Goal: Information Seeking & Learning: Check status

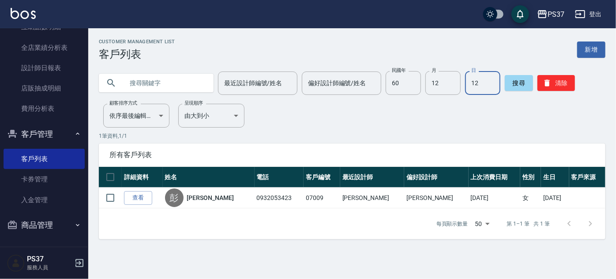
scroll to position [67, 0]
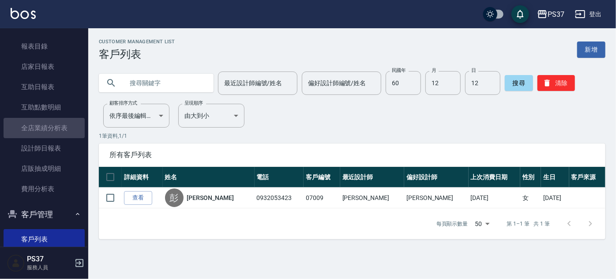
click at [54, 125] on link "全店業績分析表" at bounding box center [44, 128] width 81 height 20
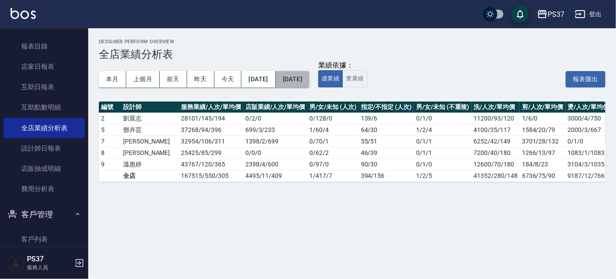
click at [309, 85] on button "[DATE]" at bounding box center [293, 79] width 34 height 16
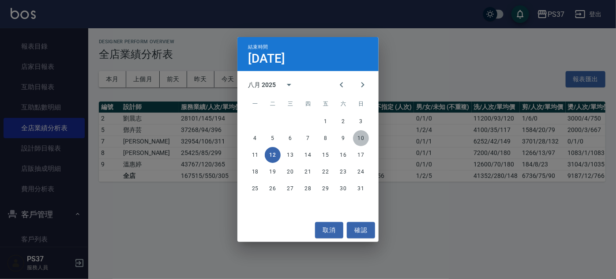
click at [365, 137] on button "10" at bounding box center [361, 138] width 16 height 16
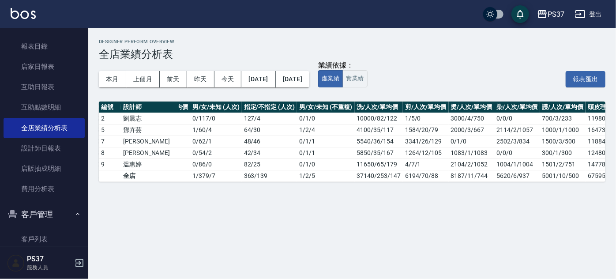
scroll to position [0, 186]
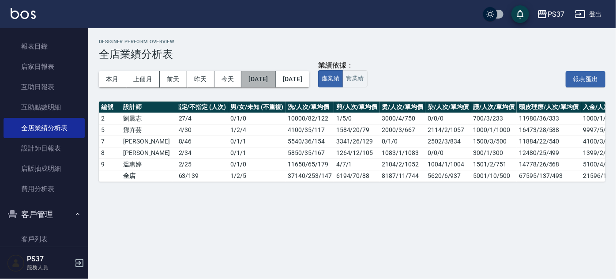
click at [275, 79] on button "[DATE]" at bounding box center [258, 79] width 34 height 16
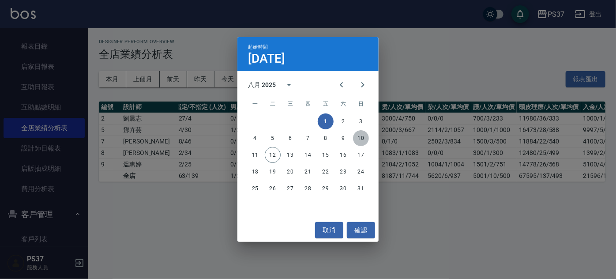
click at [363, 140] on button "10" at bounding box center [361, 138] width 16 height 16
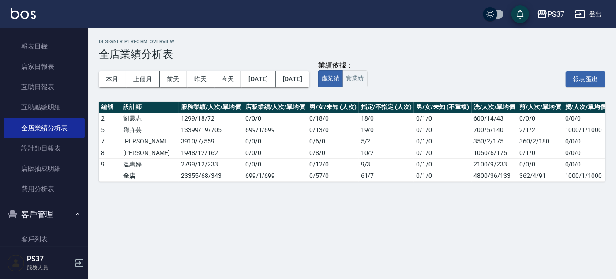
drag, startPoint x: 462, startPoint y: 187, endPoint x: 511, endPoint y: 184, distance: 49.4
click at [511, 184] on div "Designer Perform Overview 全店業績分析表 本月 上個月 [DATE] [DATE] [DATE] [DATE] [DATE] 業績依…" at bounding box center [351, 110] width 527 height 164
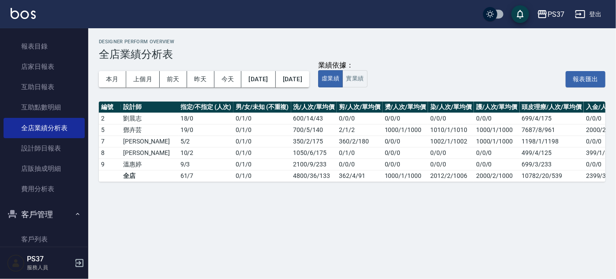
scroll to position [0, 181]
drag, startPoint x: 511, startPoint y: 151, endPoint x: 507, endPoint y: 152, distance: 4.6
click at [519, 152] on td "499/4/125" at bounding box center [551, 152] width 64 height 11
click at [519, 151] on td "499/4/125" at bounding box center [551, 152] width 64 height 11
click at [519, 153] on td "499/4/125" at bounding box center [551, 152] width 64 height 11
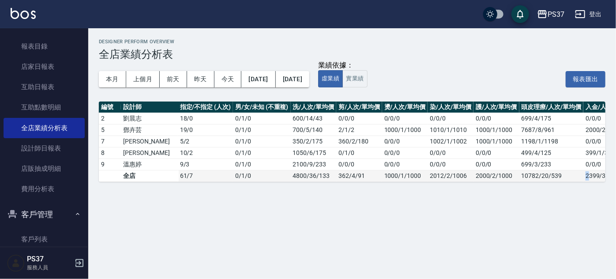
drag, startPoint x: 545, startPoint y: 180, endPoint x: 562, endPoint y: 180, distance: 16.3
click at [562, 180] on table "編號 設計師 服務業績/人次/單均價 店販業績/人次/單均價 男/女/未知 (人次) 指定/不指定 (人次) 男/女/未知 (不重複) 洗/人次/單均價 剪/…" at bounding box center [276, 141] width 717 height 80
click at [543, 187] on div "Designer Perform Overview 全店業績分析表 本月 上個月 [DATE] [DATE] [DATE] [DATE] [DATE] 業績依…" at bounding box center [351, 110] width 527 height 164
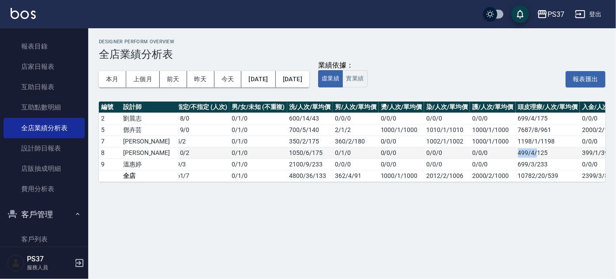
drag, startPoint x: 489, startPoint y: 153, endPoint x: 508, endPoint y: 149, distance: 19.8
click at [515, 149] on td "499/4/125" at bounding box center [547, 152] width 64 height 11
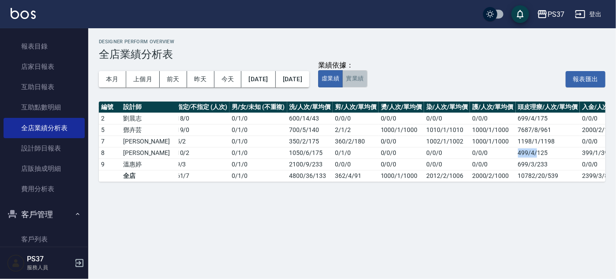
click at [367, 78] on button "實業績" at bounding box center [354, 78] width 25 height 17
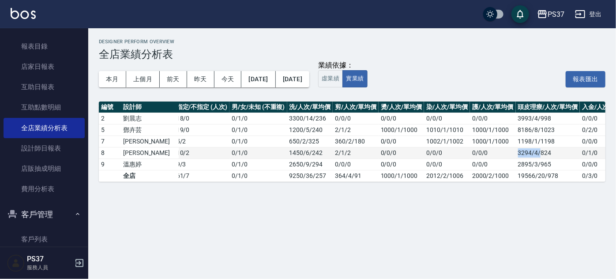
drag, startPoint x: 488, startPoint y: 151, endPoint x: 512, endPoint y: 153, distance: 24.3
click at [512, 153] on tr "8 [PERSON_NAME]4746 / 12 / 396 0 / 0 / 0 0 / 8 / 0 10 / 2 0 / 1 / 0 1450/6/242 …" at bounding box center [272, 152] width 717 height 11
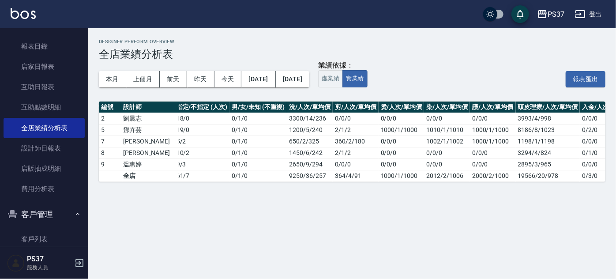
click at [491, 204] on div "Designer Perform Overview 全店業績分析表 本月 上個月 [DATE] [DATE] [DATE] [DATE] [DATE] 業績依…" at bounding box center [308, 139] width 616 height 279
click at [275, 76] on button "[DATE]" at bounding box center [258, 79] width 34 height 16
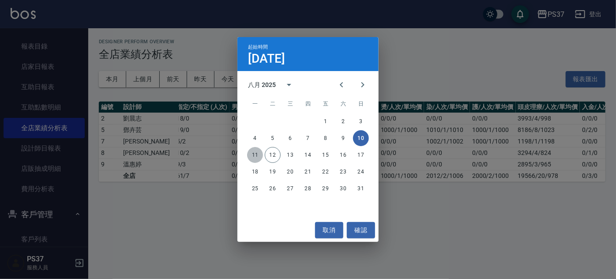
click at [258, 156] on button "11" at bounding box center [255, 155] width 16 height 16
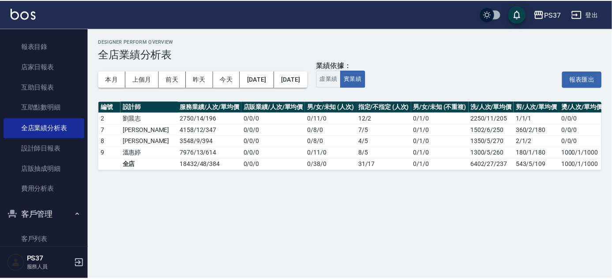
scroll to position [0, 138]
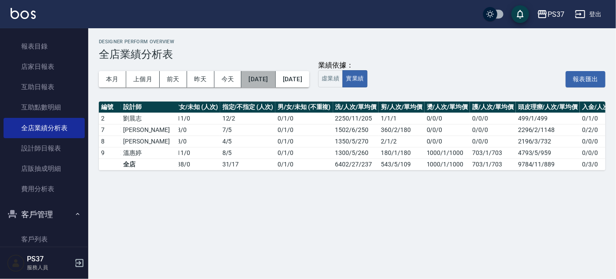
click at [275, 81] on button "[DATE]" at bounding box center [258, 79] width 34 height 16
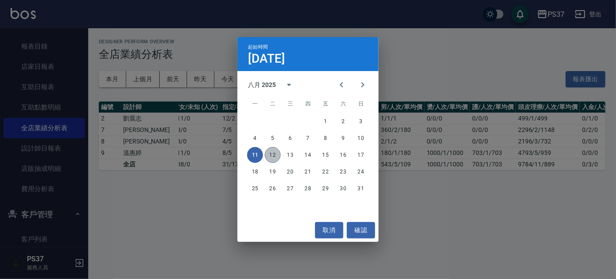
click at [273, 153] on button "12" at bounding box center [273, 155] width 16 height 16
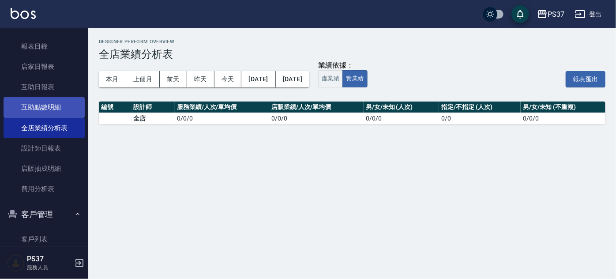
click at [45, 107] on link "互助點數明細" at bounding box center [44, 107] width 81 height 20
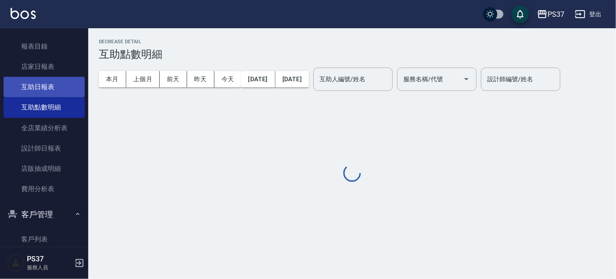
click at [38, 82] on link "互助日報表" at bounding box center [44, 87] width 81 height 20
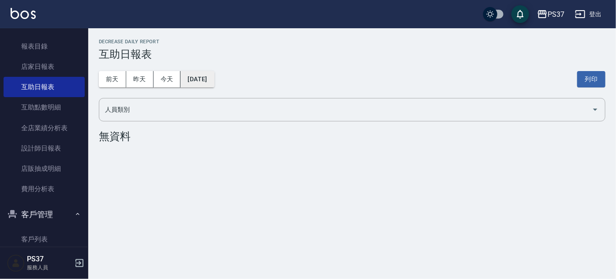
click at [211, 83] on button "[DATE]" at bounding box center [197, 79] width 34 height 16
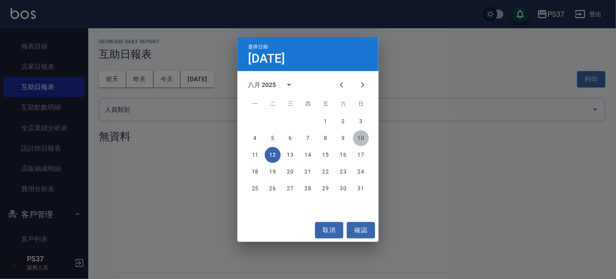
click at [361, 135] on button "10" at bounding box center [361, 138] width 16 height 16
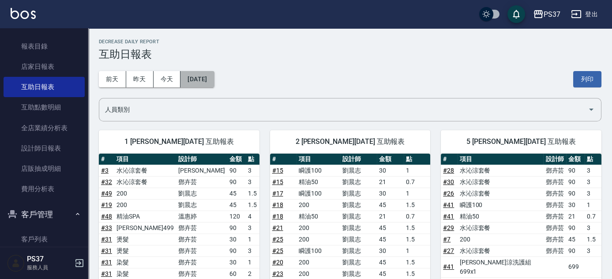
click at [187, 77] on button "[DATE]" at bounding box center [197, 79] width 34 height 16
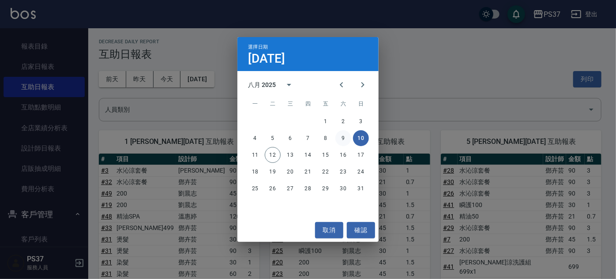
click at [339, 135] on button "9" at bounding box center [343, 138] width 16 height 16
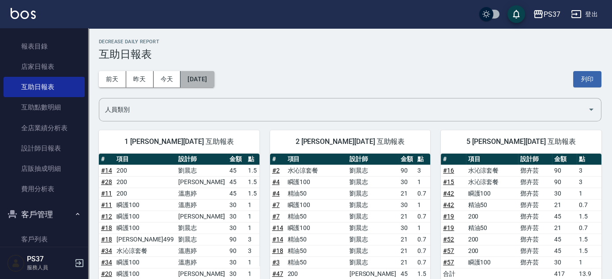
click at [187, 79] on button "[DATE]" at bounding box center [197, 79] width 34 height 16
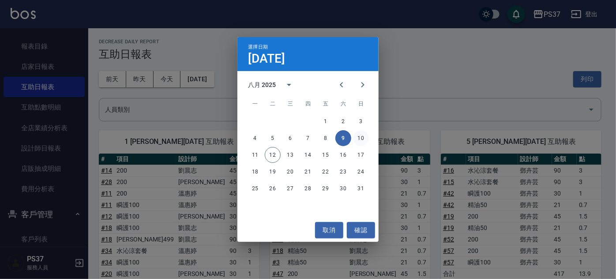
click at [357, 135] on button "10" at bounding box center [361, 138] width 16 height 16
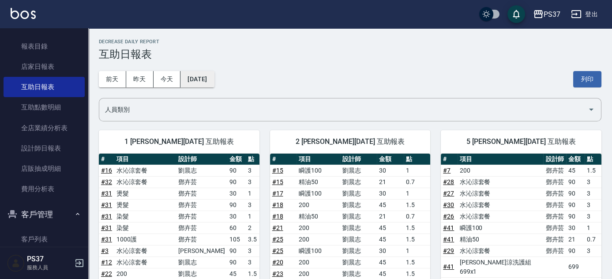
click at [214, 78] on button "[DATE]" at bounding box center [197, 79] width 34 height 16
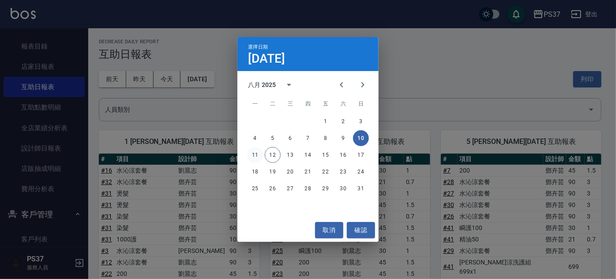
click at [257, 152] on button "11" at bounding box center [255, 155] width 16 height 16
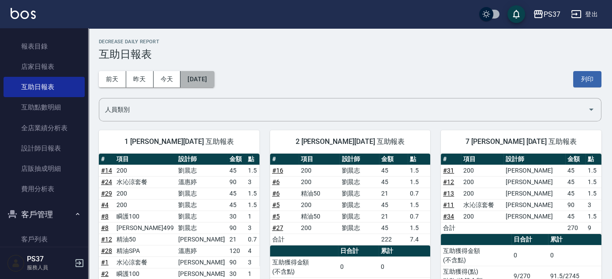
click at [185, 76] on button "[DATE]" at bounding box center [197, 79] width 34 height 16
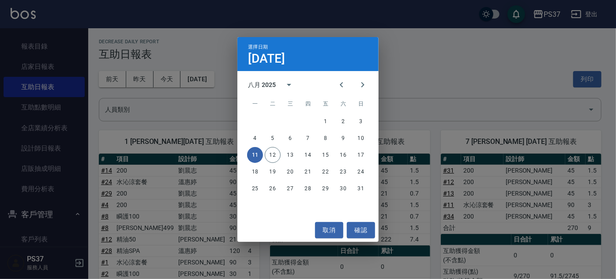
click at [415, 93] on div "選擇日期 [DATE] 八月 2025 一 二 三 四 五 六 日 1 2 3 4 5 6 7 8 9 10 11 12 13 14 15 16 17 18 …" at bounding box center [308, 139] width 616 height 279
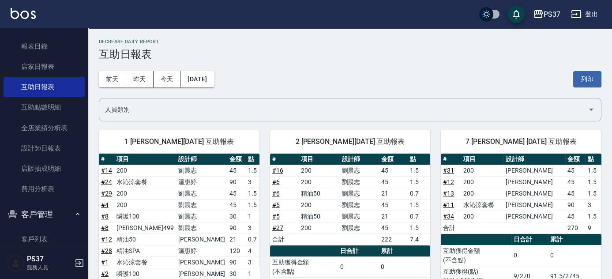
scroll to position [40, 0]
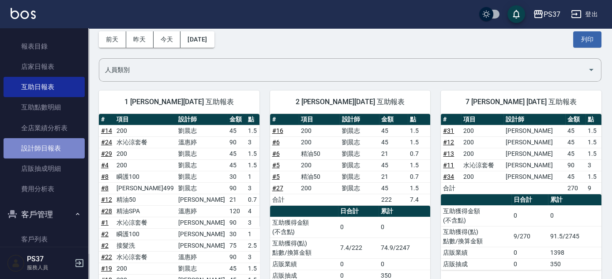
click at [63, 155] on link "設計師日報表" at bounding box center [44, 148] width 81 height 20
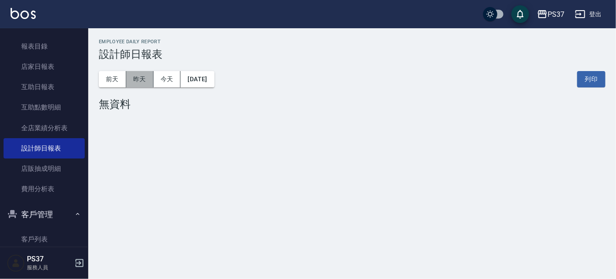
click at [134, 79] on button "昨天" at bounding box center [139, 79] width 27 height 16
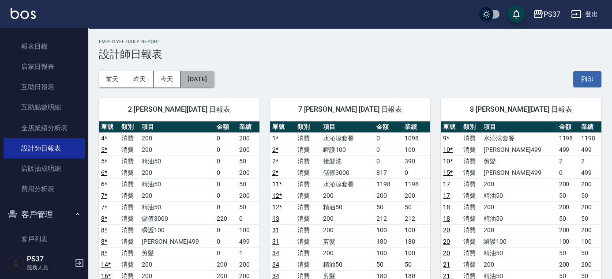
click at [196, 83] on button "[DATE]" at bounding box center [197, 79] width 34 height 16
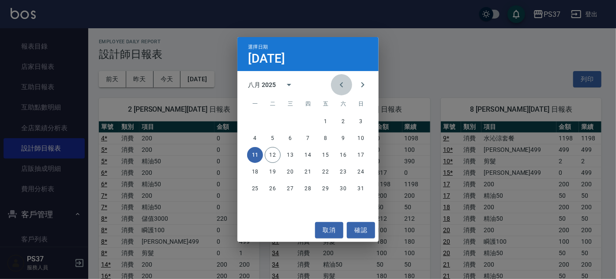
click at [340, 86] on icon "Previous month" at bounding box center [341, 84] width 3 height 5
click at [325, 136] on button "11" at bounding box center [325, 138] width 16 height 16
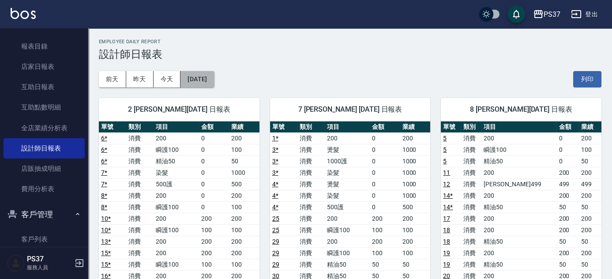
click at [198, 79] on button "[DATE]" at bounding box center [197, 79] width 34 height 16
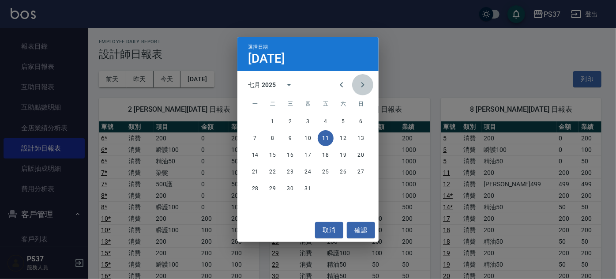
click at [364, 80] on icon "Next month" at bounding box center [362, 84] width 11 height 11
click at [273, 153] on button "12" at bounding box center [273, 155] width 16 height 16
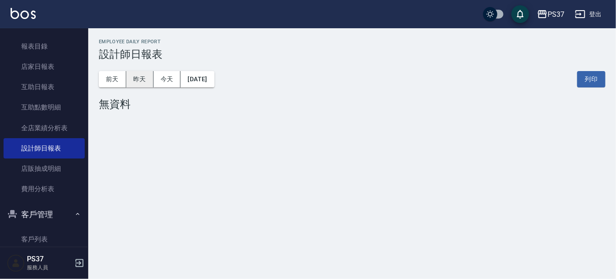
click at [131, 74] on button "昨天" at bounding box center [139, 79] width 27 height 16
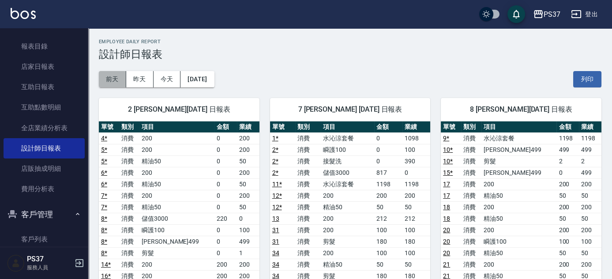
click at [119, 78] on button "前天" at bounding box center [112, 79] width 27 height 16
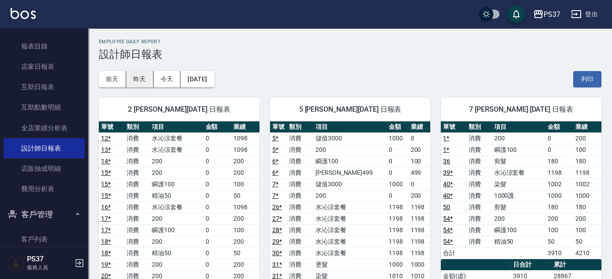
click at [143, 79] on button "昨天" at bounding box center [139, 79] width 27 height 16
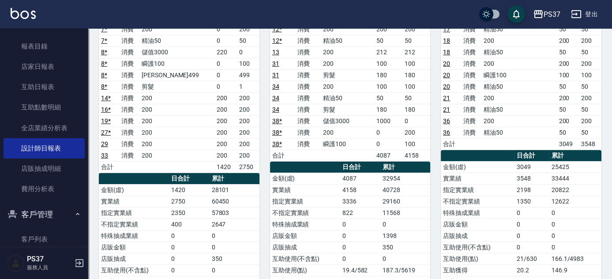
scroll to position [160, 0]
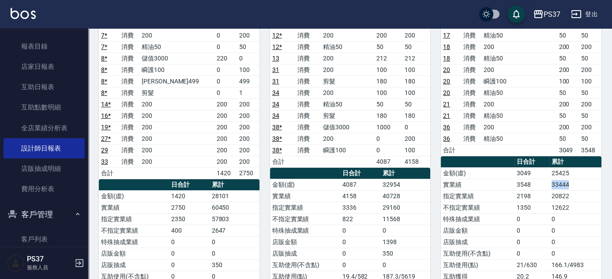
drag, startPoint x: 548, startPoint y: 181, endPoint x: 583, endPoint y: 181, distance: 35.3
click at [583, 181] on tr "實業績 3548 33444" at bounding box center [521, 184] width 161 height 11
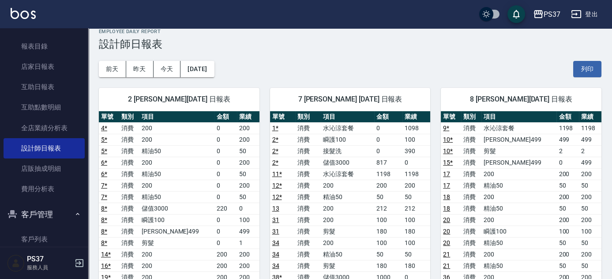
scroll to position [0, 0]
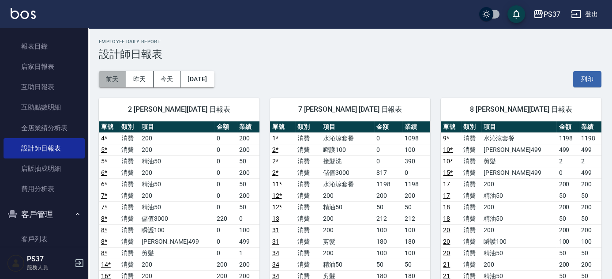
click at [119, 82] on button "前天" at bounding box center [112, 79] width 27 height 16
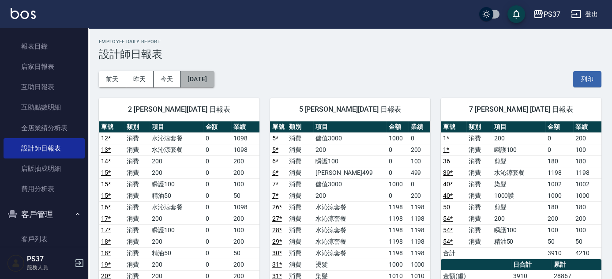
click at [203, 82] on button "[DATE]" at bounding box center [197, 79] width 34 height 16
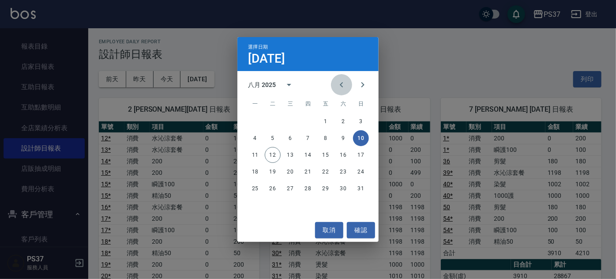
click at [341, 83] on icon "Previous month" at bounding box center [341, 84] width 11 height 11
click at [306, 142] on button "10" at bounding box center [308, 138] width 16 height 16
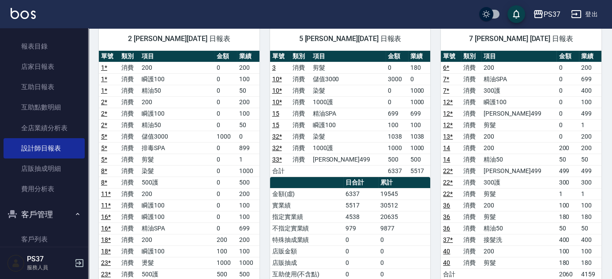
scroll to position [80, 0]
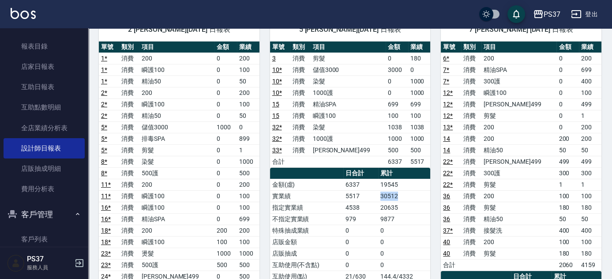
drag, startPoint x: 377, startPoint y: 195, endPoint x: 408, endPoint y: 194, distance: 30.9
click at [408, 194] on tr "實業績 5517 30512" at bounding box center [350, 195] width 161 height 11
click at [391, 217] on td "9877" at bounding box center [404, 218] width 52 height 11
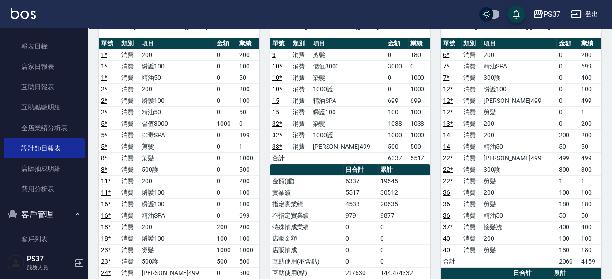
scroll to position [0, 0]
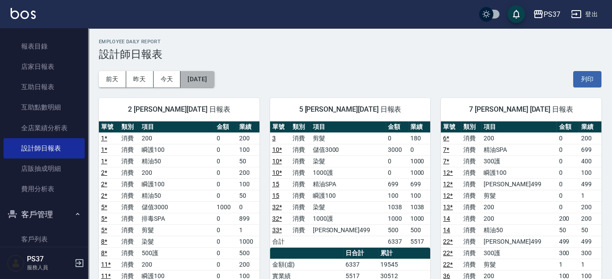
click at [195, 78] on button "[DATE]" at bounding box center [197, 79] width 34 height 16
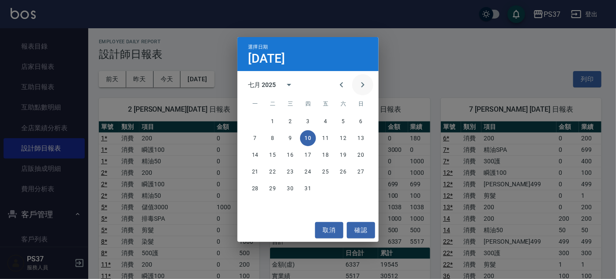
click at [358, 85] on icon "Next month" at bounding box center [362, 84] width 11 height 11
click at [359, 134] on button "10" at bounding box center [361, 138] width 16 height 16
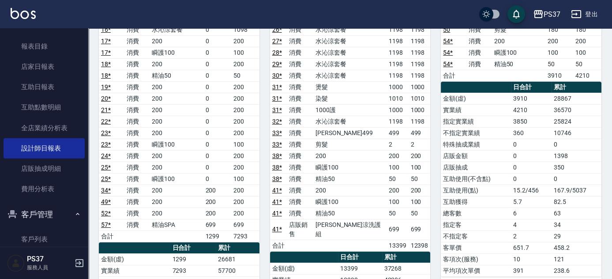
scroll to position [200, 0]
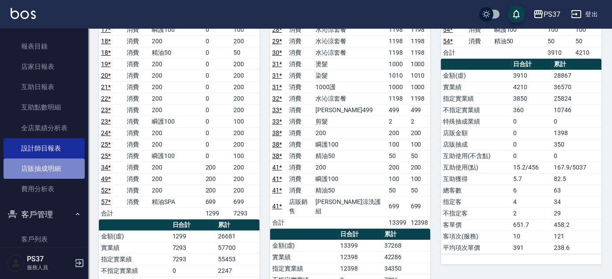
click at [52, 172] on link "店販抽成明細" at bounding box center [44, 168] width 81 height 20
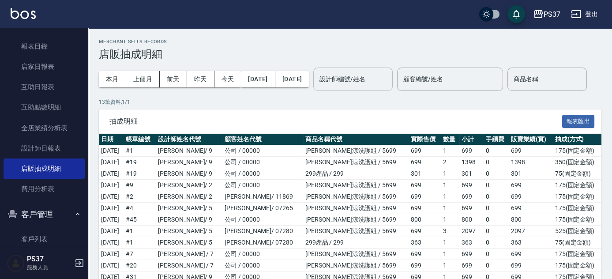
click at [388, 73] on input "設計師編號/姓名" at bounding box center [352, 78] width 71 height 15
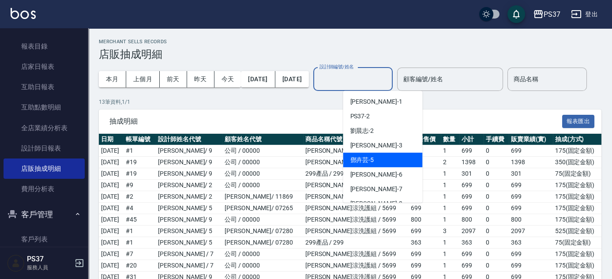
click at [381, 155] on div "[PERSON_NAME]-5" at bounding box center [382, 160] width 79 height 15
type input "[PERSON_NAME]-5"
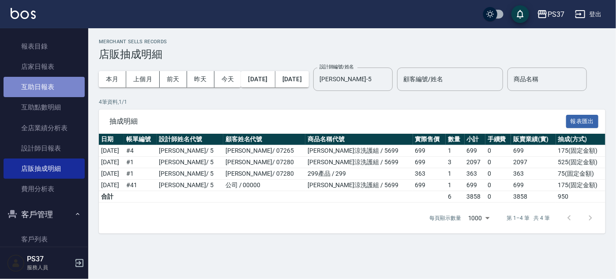
click at [53, 89] on link "互助日報表" at bounding box center [44, 87] width 81 height 20
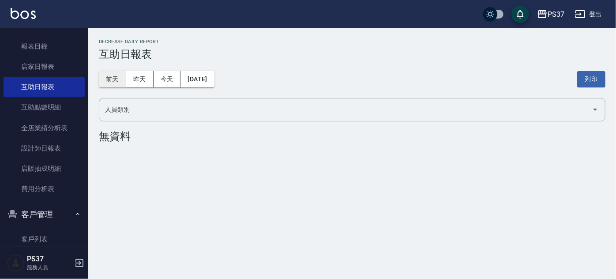
click at [115, 79] on button "前天" at bounding box center [112, 79] width 27 height 16
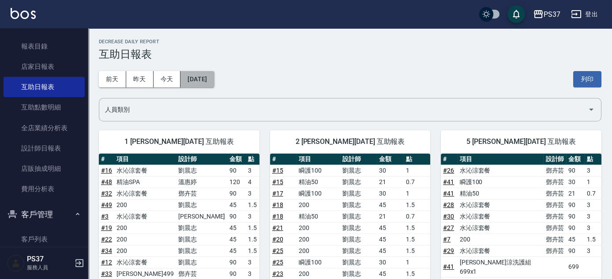
click at [188, 77] on button "[DATE]" at bounding box center [197, 79] width 34 height 16
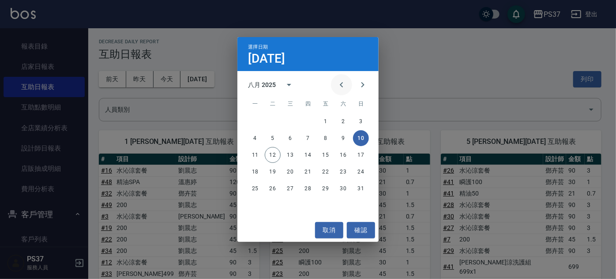
click at [338, 82] on icon "Previous month" at bounding box center [341, 84] width 11 height 11
click at [346, 190] on button "31" at bounding box center [343, 188] width 16 height 16
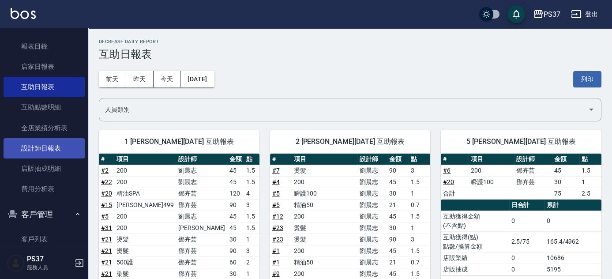
click at [62, 145] on link "設計師日報表" at bounding box center [44, 148] width 81 height 20
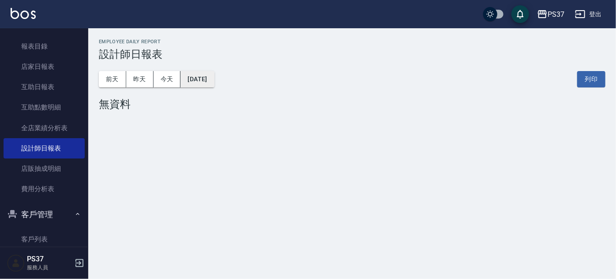
click at [214, 81] on button "[DATE]" at bounding box center [197, 79] width 34 height 16
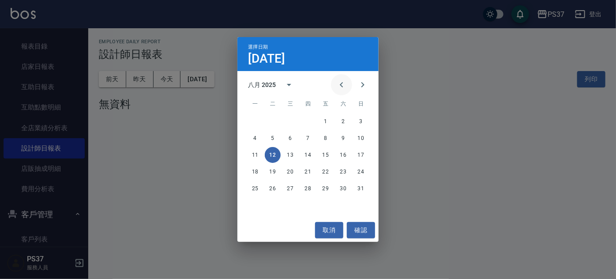
click at [336, 82] on button "Previous month" at bounding box center [341, 84] width 21 height 21
click at [344, 188] on button "31" at bounding box center [343, 188] width 16 height 16
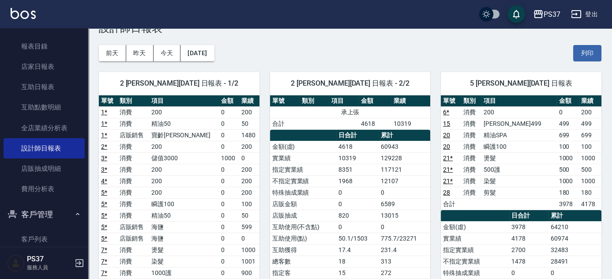
scroll to position [40, 0]
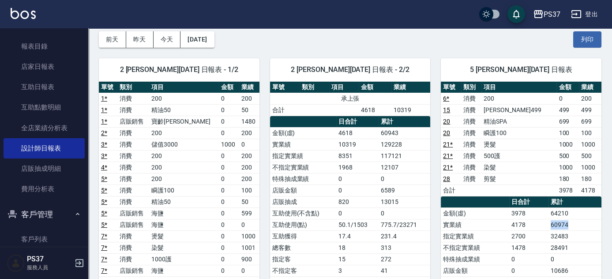
drag, startPoint x: 570, startPoint y: 220, endPoint x: 551, endPoint y: 225, distance: 19.5
click at [551, 225] on td "60974" at bounding box center [574, 224] width 53 height 11
click at [475, 210] on td "金額(虛)" at bounding box center [475, 212] width 68 height 11
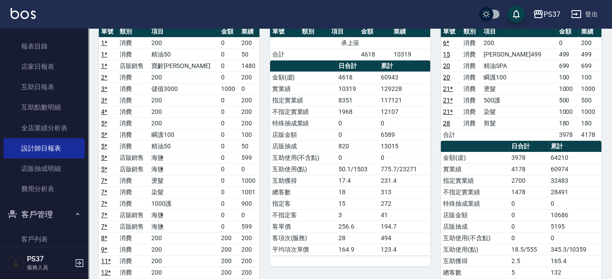
scroll to position [120, 0]
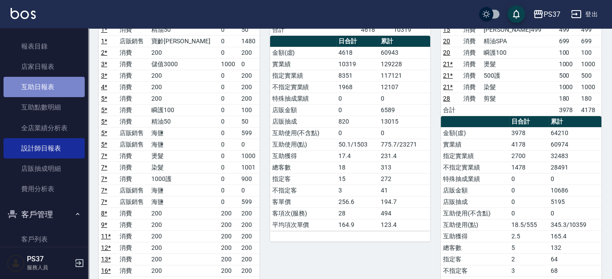
click at [49, 88] on link "互助日報表" at bounding box center [44, 87] width 81 height 20
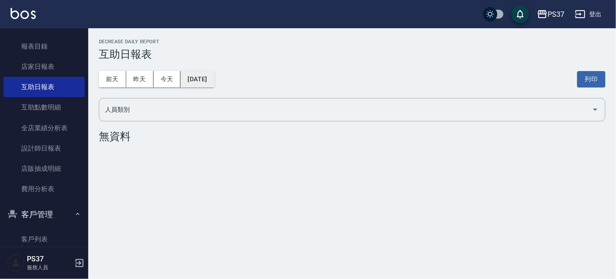
click at [192, 83] on button "[DATE]" at bounding box center [197, 79] width 34 height 16
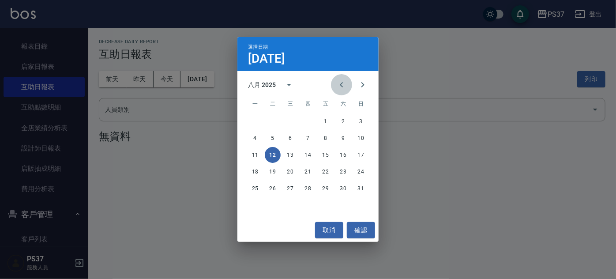
click at [346, 86] on icon "Previous month" at bounding box center [341, 84] width 11 height 11
click at [342, 187] on button "31" at bounding box center [343, 188] width 16 height 16
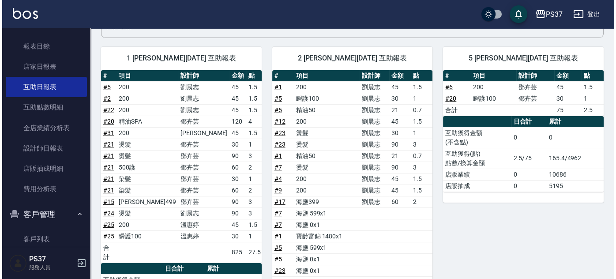
scroll to position [40, 0]
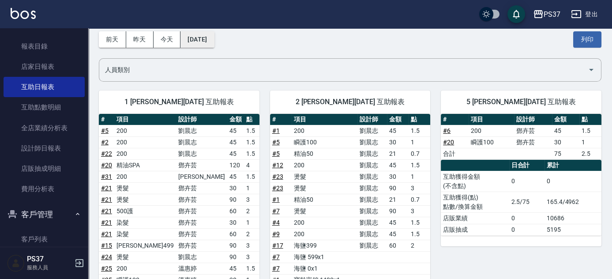
click at [214, 42] on button "[DATE]" at bounding box center [197, 39] width 34 height 16
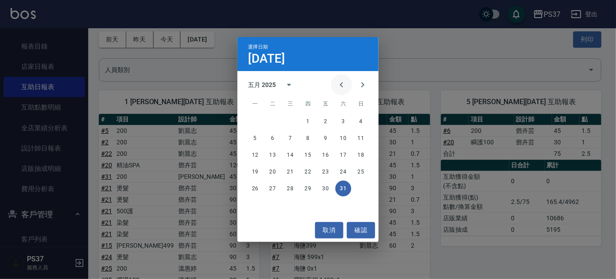
click at [341, 79] on icon "Previous month" at bounding box center [341, 84] width 11 height 11
click at [287, 187] on button "30" at bounding box center [290, 188] width 16 height 16
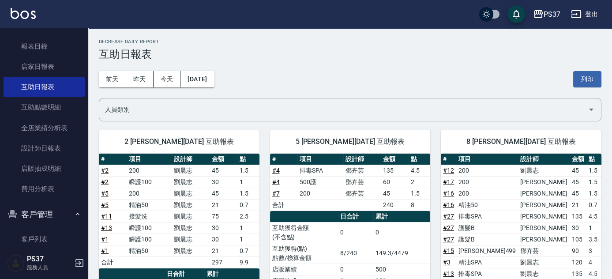
scroll to position [40, 0]
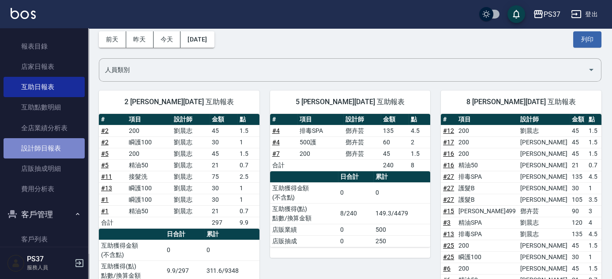
click at [68, 147] on link "設計師日報表" at bounding box center [44, 148] width 81 height 20
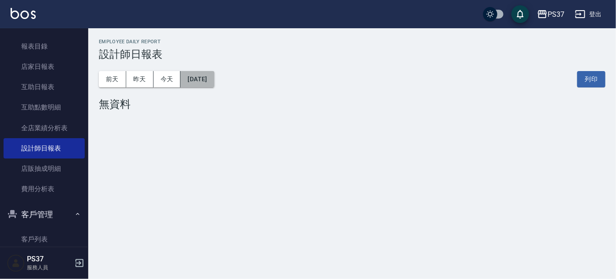
click at [201, 77] on button "[DATE]" at bounding box center [197, 79] width 34 height 16
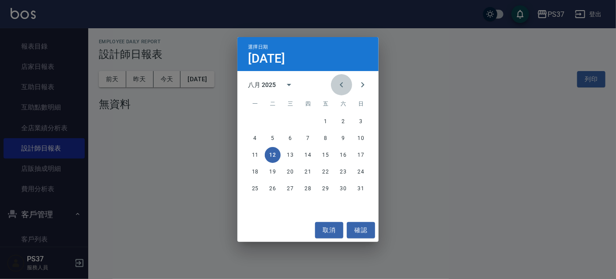
click at [343, 88] on icon "Previous month" at bounding box center [341, 84] width 11 height 11
click at [340, 81] on icon "Previous month" at bounding box center [341, 84] width 11 height 11
click at [288, 189] on button "30" at bounding box center [290, 188] width 16 height 16
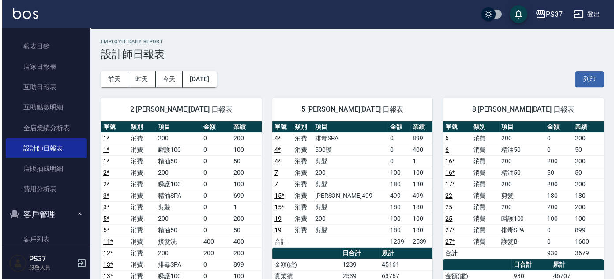
scroll to position [40, 0]
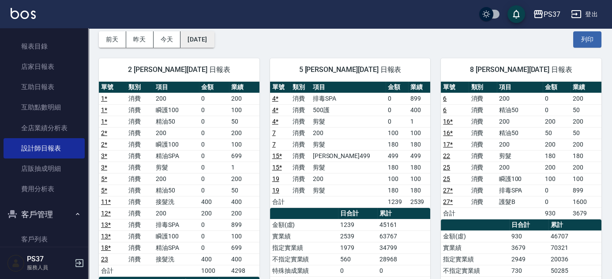
click at [208, 41] on button "[DATE]" at bounding box center [197, 39] width 34 height 16
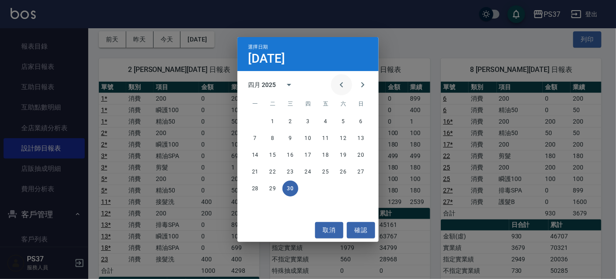
click at [334, 86] on button "Previous month" at bounding box center [341, 84] width 21 height 21
click at [360, 188] on button "30" at bounding box center [361, 188] width 16 height 16
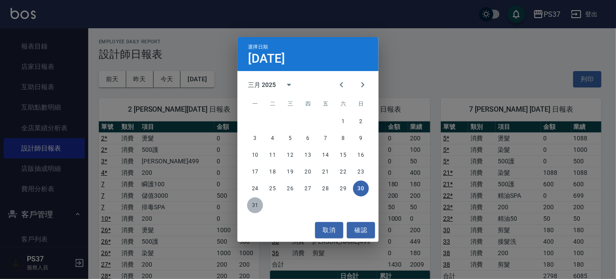
drag, startPoint x: 258, startPoint y: 203, endPoint x: 303, endPoint y: 203, distance: 45.0
click at [258, 203] on button "31" at bounding box center [255, 205] width 16 height 16
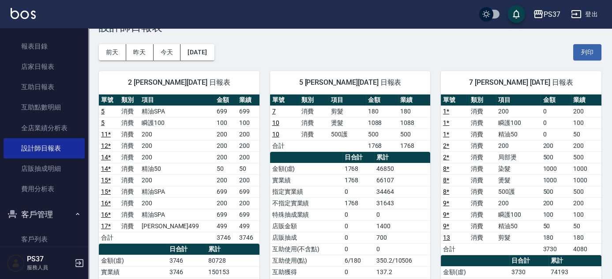
scroll to position [40, 0]
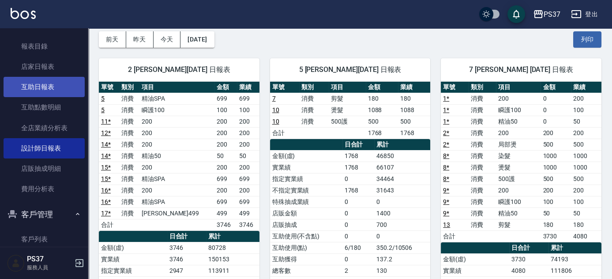
click at [53, 88] on link "互助日報表" at bounding box center [44, 87] width 81 height 20
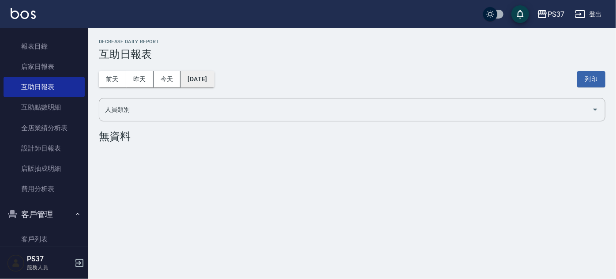
click at [197, 81] on button "[DATE]" at bounding box center [197, 79] width 34 height 16
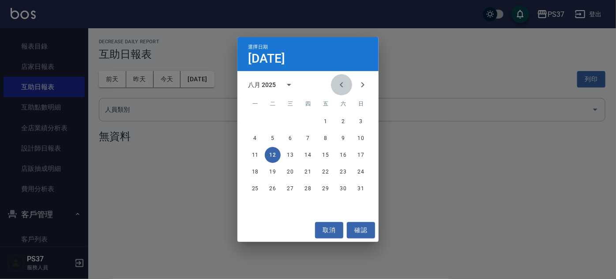
click at [347, 86] on button "Previous month" at bounding box center [341, 84] width 21 height 21
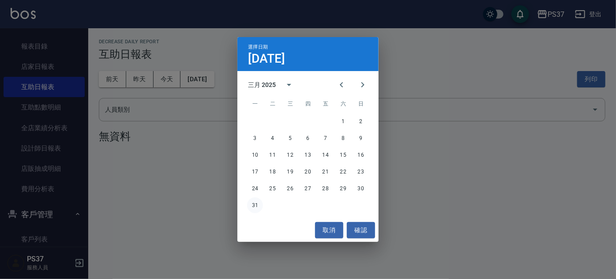
click at [254, 198] on button "31" at bounding box center [255, 205] width 16 height 16
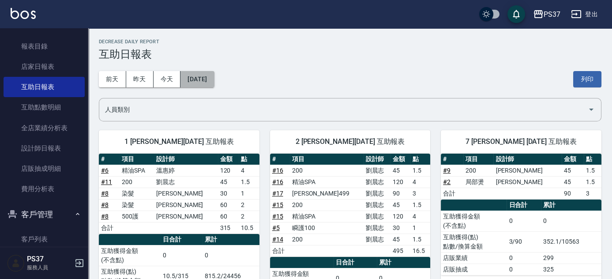
click at [213, 83] on button "[DATE]" at bounding box center [197, 79] width 34 height 16
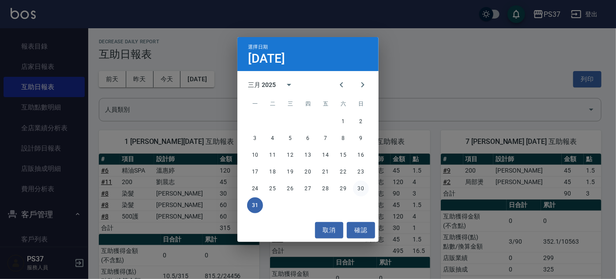
click at [359, 184] on button "30" at bounding box center [361, 188] width 16 height 16
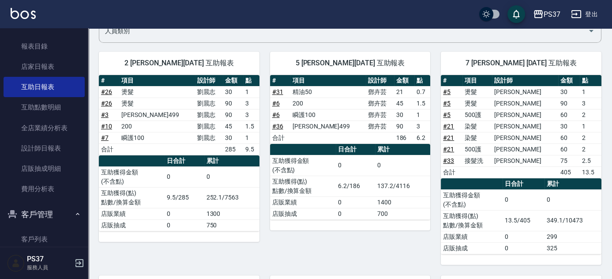
scroll to position [80, 0]
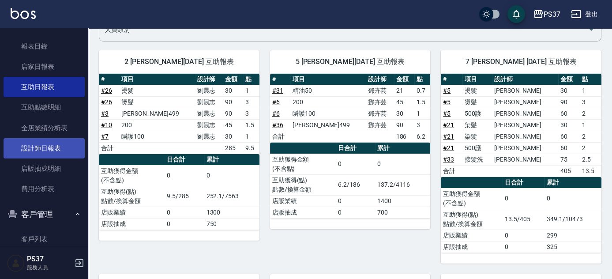
click at [52, 150] on link "設計師日報表" at bounding box center [44, 148] width 81 height 20
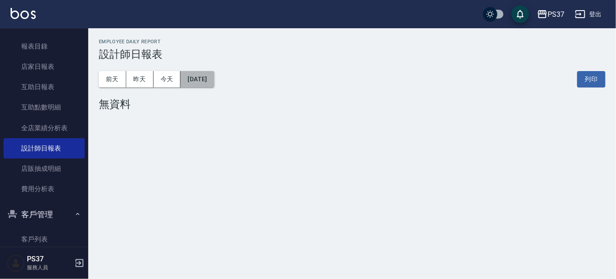
click at [204, 75] on button "[DATE]" at bounding box center [197, 79] width 34 height 16
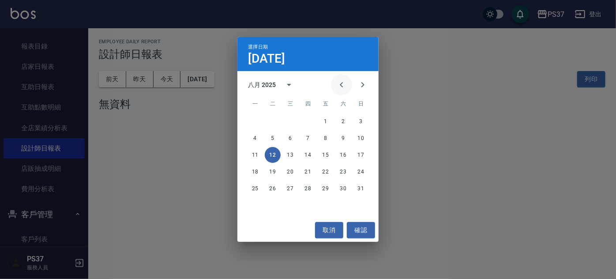
click at [340, 83] on icon "Previous month" at bounding box center [341, 84] width 11 height 11
click at [362, 84] on icon "Next month" at bounding box center [362, 84] width 11 height 11
click at [250, 200] on button "30" at bounding box center [255, 205] width 16 height 16
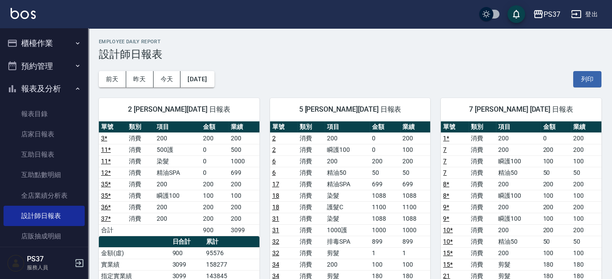
click at [74, 88] on icon "button" at bounding box center [77, 88] width 7 height 7
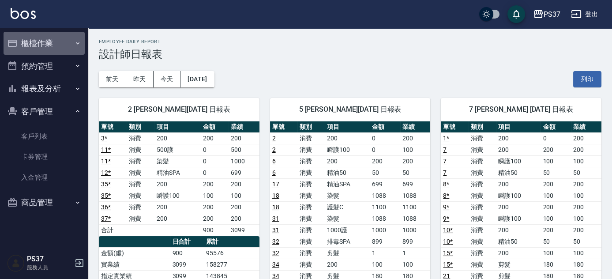
click at [78, 48] on button "櫃檯作業" at bounding box center [44, 43] width 81 height 23
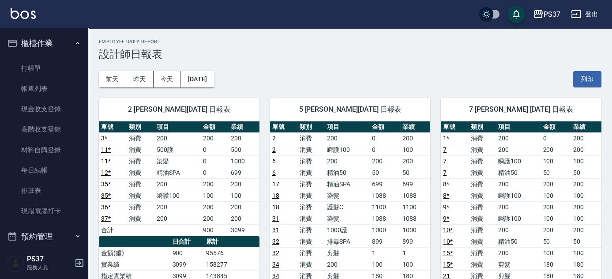
click at [78, 47] on button "櫃檯作業" at bounding box center [44, 43] width 81 height 23
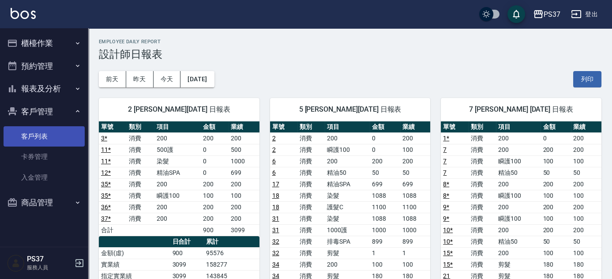
click at [53, 132] on link "客戶列表" at bounding box center [44, 136] width 81 height 20
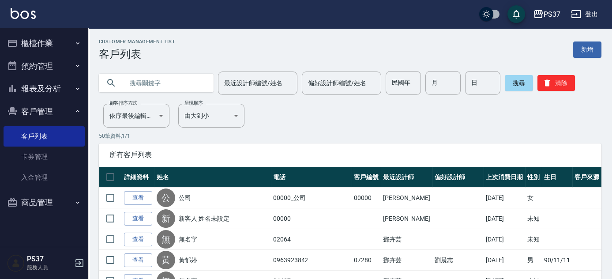
click at [76, 89] on icon "button" at bounding box center [77, 88] width 7 height 7
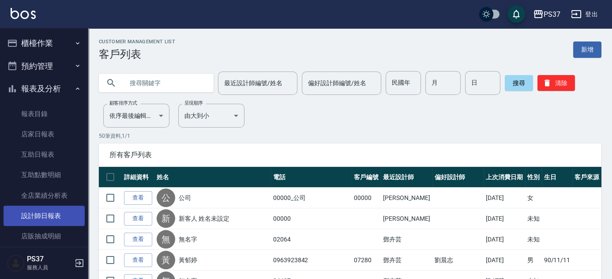
click at [58, 212] on link "設計師日報表" at bounding box center [44, 215] width 81 height 20
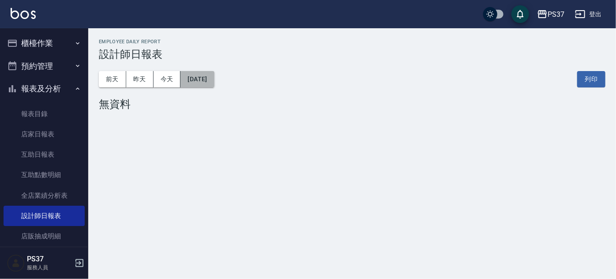
click at [201, 84] on button "[DATE]" at bounding box center [197, 79] width 34 height 16
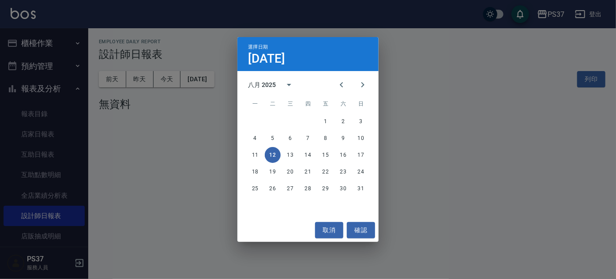
click at [276, 82] on div "八月 2025" at bounding box center [263, 84] width 30 height 9
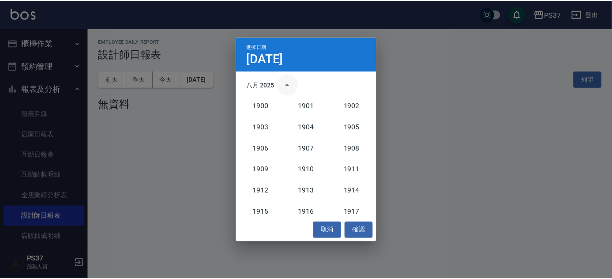
scroll to position [817, 0]
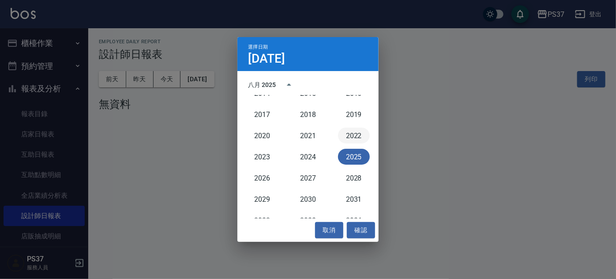
click at [342, 134] on button "2022" at bounding box center [354, 135] width 32 height 16
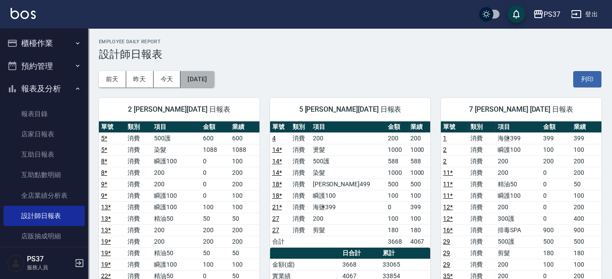
click at [213, 77] on button "[DATE]" at bounding box center [197, 79] width 34 height 16
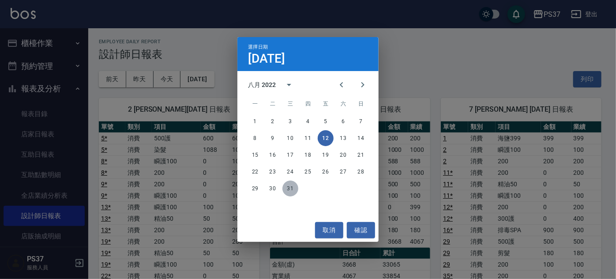
drag, startPoint x: 285, startPoint y: 188, endPoint x: 321, endPoint y: 210, distance: 42.2
click at [286, 188] on button "31" at bounding box center [290, 188] width 16 height 16
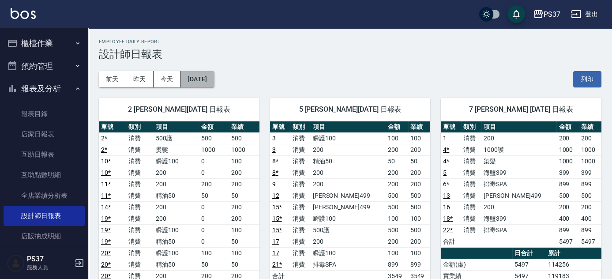
click at [202, 81] on button "[DATE]" at bounding box center [197, 79] width 34 height 16
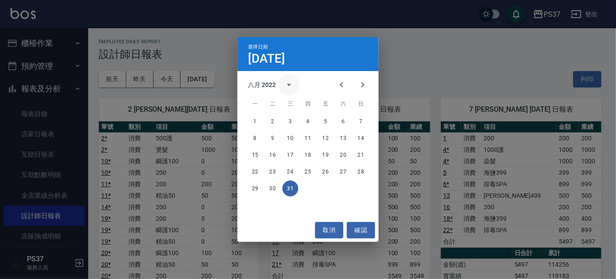
click at [280, 88] on button "calendar view is open, switch to year view" at bounding box center [288, 84] width 21 height 21
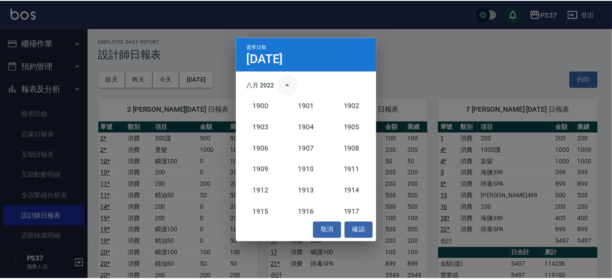
scroll to position [795, 0]
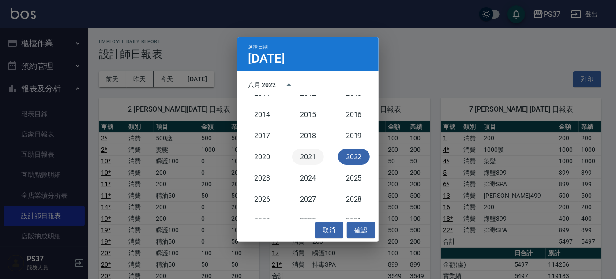
click at [306, 157] on button "2021" at bounding box center [308, 157] width 32 height 16
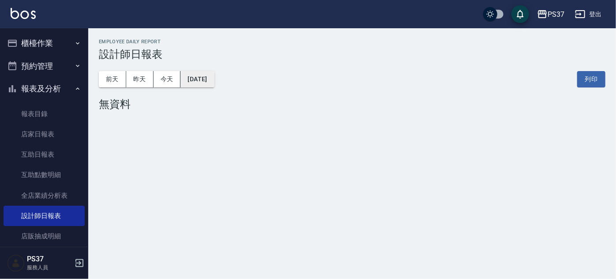
click at [197, 76] on button "[DATE]" at bounding box center [197, 79] width 34 height 16
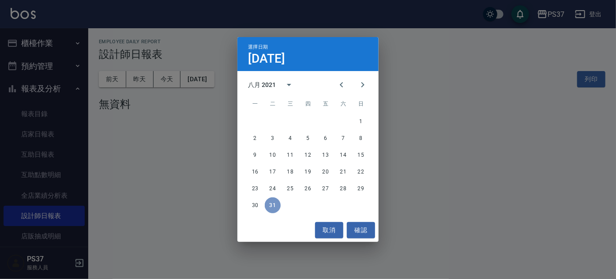
click at [272, 204] on button "31" at bounding box center [273, 205] width 16 height 16
click at [362, 226] on button "確認" at bounding box center [361, 230] width 28 height 16
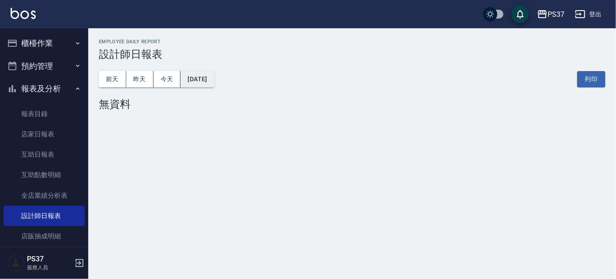
click at [212, 84] on button "[DATE]" at bounding box center [197, 79] width 34 height 16
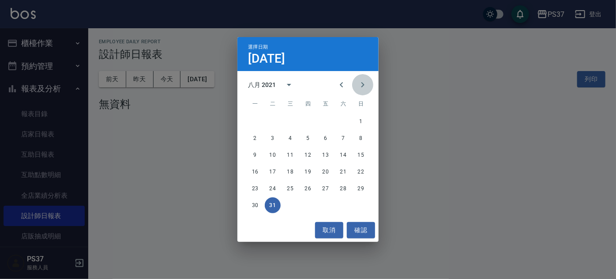
click at [358, 84] on icon "Next month" at bounding box center [362, 84] width 11 height 11
click at [330, 188] on button "31" at bounding box center [325, 188] width 16 height 16
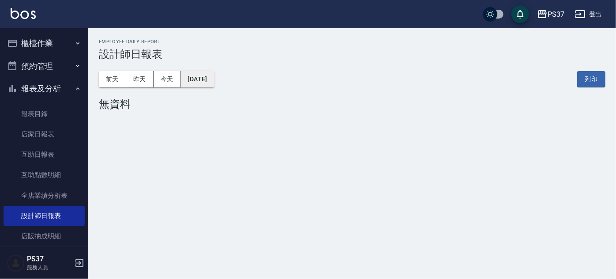
click at [205, 79] on button "[DATE]" at bounding box center [197, 79] width 34 height 16
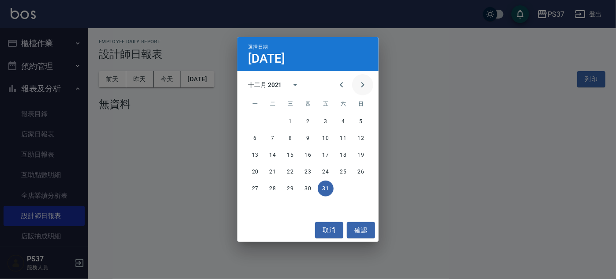
click at [360, 88] on icon "Next month" at bounding box center [362, 84] width 11 height 11
click at [254, 201] on button "31" at bounding box center [255, 205] width 16 height 16
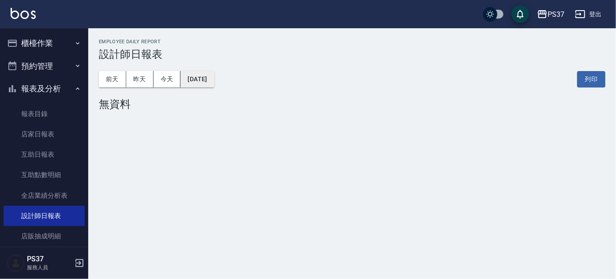
click at [213, 82] on button "[DATE]" at bounding box center [197, 79] width 34 height 16
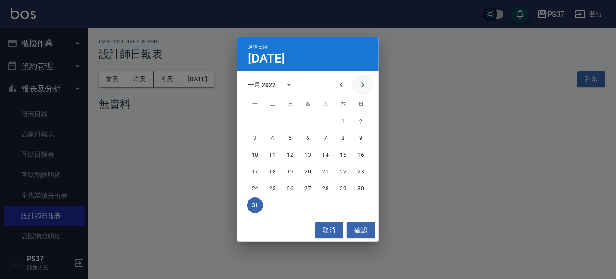
click at [358, 84] on icon "Next month" at bounding box center [362, 84] width 11 height 11
drag, startPoint x: 257, startPoint y: 189, endPoint x: 302, endPoint y: 194, distance: 45.2
click at [257, 189] on button "28" at bounding box center [255, 188] width 16 height 16
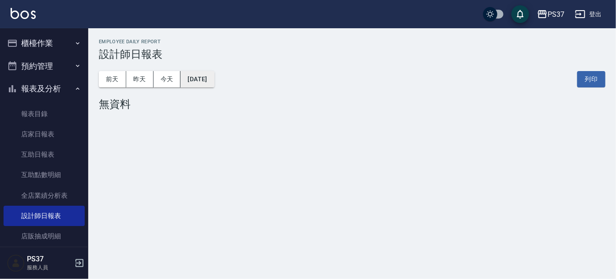
click at [213, 75] on button "[DATE]" at bounding box center [197, 79] width 34 height 16
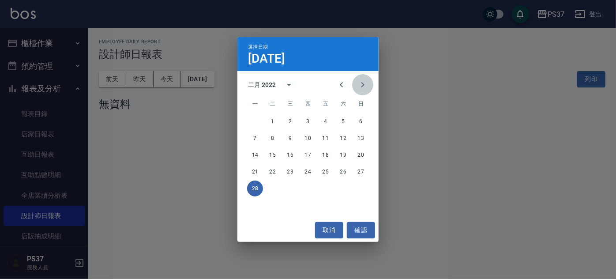
click at [359, 86] on icon "Next month" at bounding box center [362, 84] width 11 height 11
click at [308, 186] on button "31" at bounding box center [308, 188] width 16 height 16
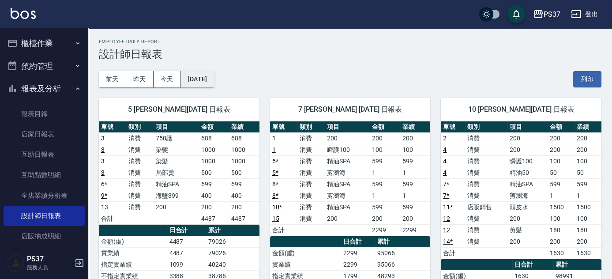
click at [214, 81] on button "[DATE]" at bounding box center [197, 79] width 34 height 16
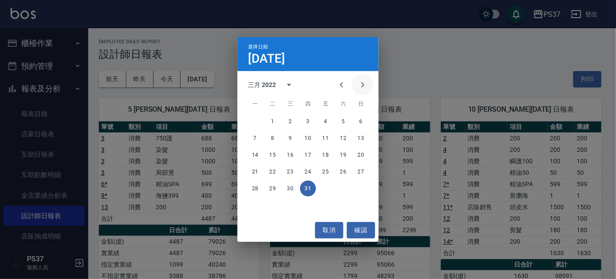
click at [356, 86] on button "Next month" at bounding box center [362, 84] width 21 height 21
click at [342, 190] on button "30" at bounding box center [343, 188] width 16 height 16
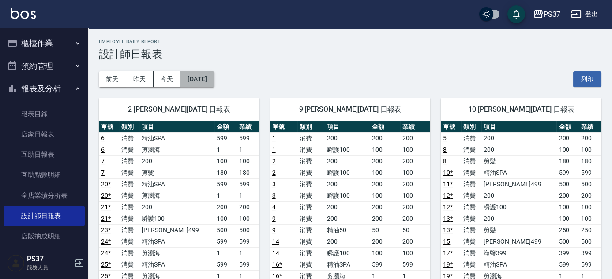
click at [213, 80] on button "[DATE]" at bounding box center [197, 79] width 34 height 16
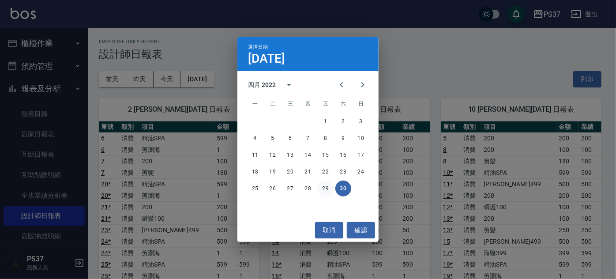
click at [325, 189] on button "29" at bounding box center [325, 188] width 16 height 16
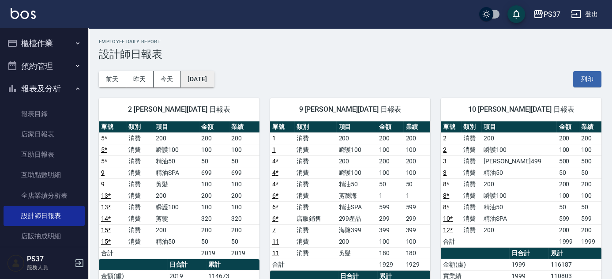
click at [214, 86] on button "[DATE]" at bounding box center [197, 79] width 34 height 16
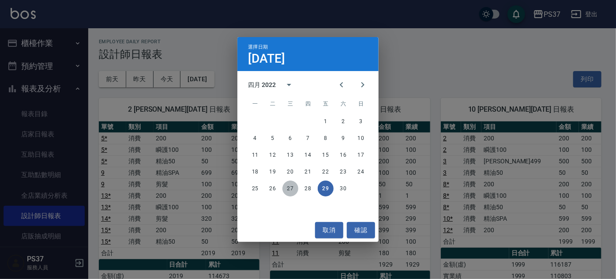
click at [290, 187] on button "27" at bounding box center [290, 188] width 16 height 16
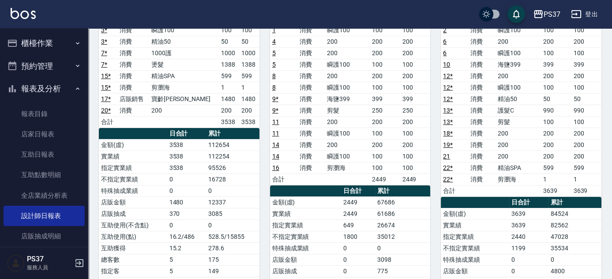
scroll to position [120, 0]
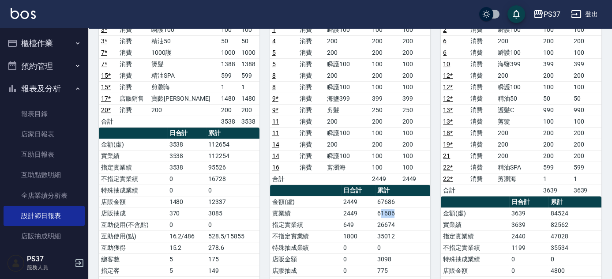
drag, startPoint x: 379, startPoint y: 213, endPoint x: 400, endPoint y: 213, distance: 21.2
click at [400, 213] on td "61686" at bounding box center [403, 212] width 56 height 11
click at [344, 231] on td "1800" at bounding box center [358, 235] width 34 height 11
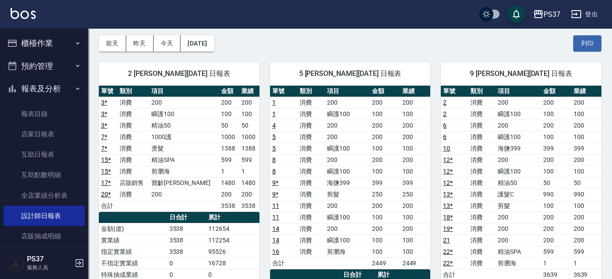
scroll to position [0, 0]
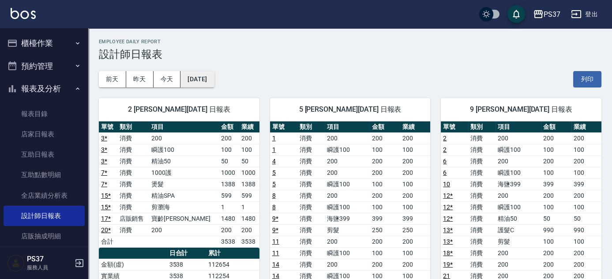
click at [202, 70] on div "[DATE] [DATE] [DATE] [DATE] 列印" at bounding box center [350, 78] width 502 height 37
click at [208, 79] on button "[DATE]" at bounding box center [197, 79] width 34 height 16
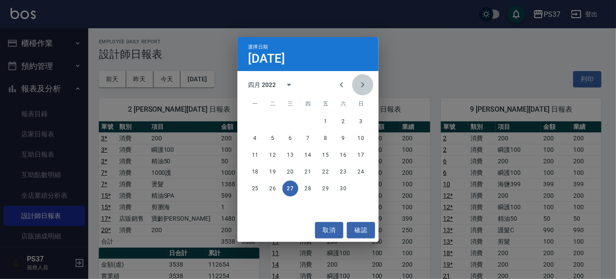
click at [362, 83] on icon "Next month" at bounding box center [362, 84] width 3 height 5
click at [365, 188] on button "31" at bounding box center [361, 188] width 16 height 16
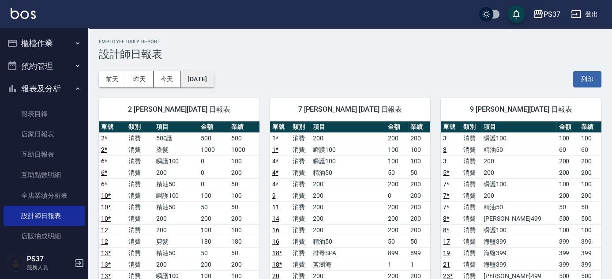
click at [214, 81] on button "[DATE]" at bounding box center [197, 79] width 34 height 16
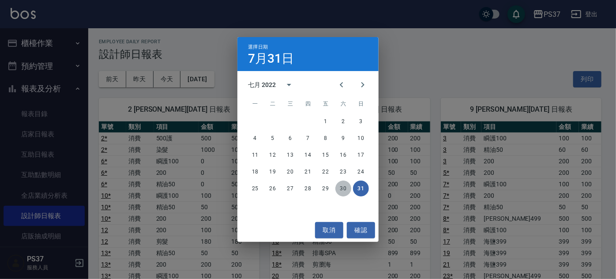
click at [346, 190] on button "30" at bounding box center [343, 188] width 16 height 16
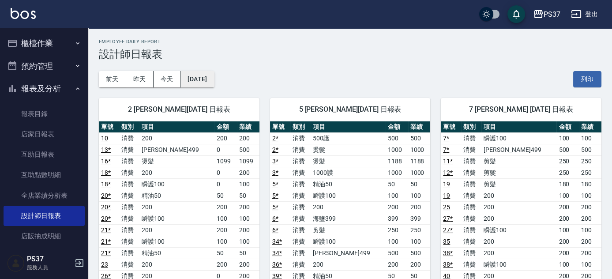
click at [210, 81] on button "[DATE]" at bounding box center [197, 79] width 34 height 16
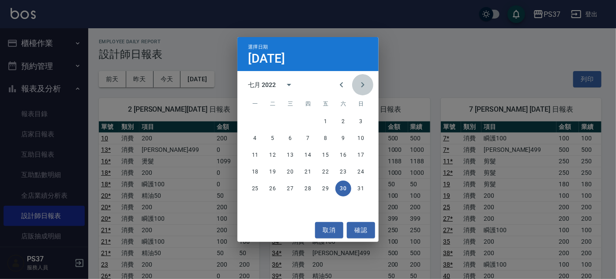
click at [358, 84] on icon "Next month" at bounding box center [362, 84] width 11 height 11
click at [365, 86] on icon "Next month" at bounding box center [362, 84] width 11 height 11
click at [327, 190] on button "30" at bounding box center [325, 188] width 16 height 16
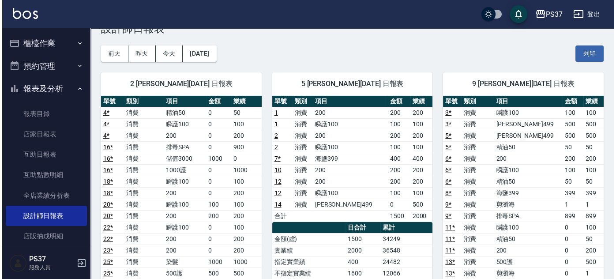
scroll to position [40, 0]
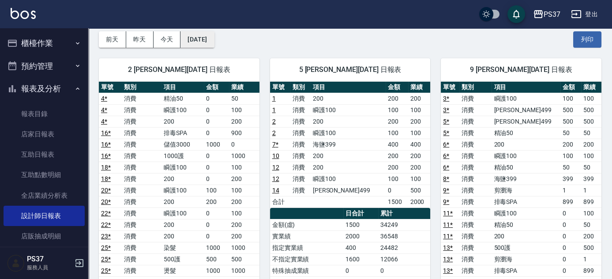
click at [205, 42] on button "[DATE]" at bounding box center [197, 39] width 34 height 16
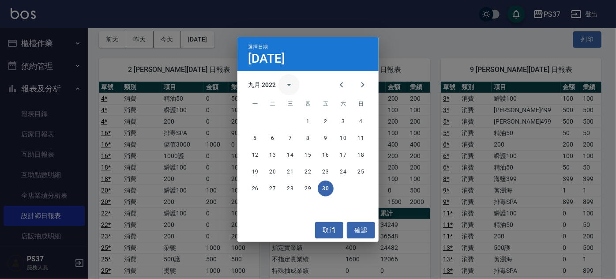
click at [293, 84] on icon "calendar view is open, switch to year view" at bounding box center [289, 84] width 11 height 11
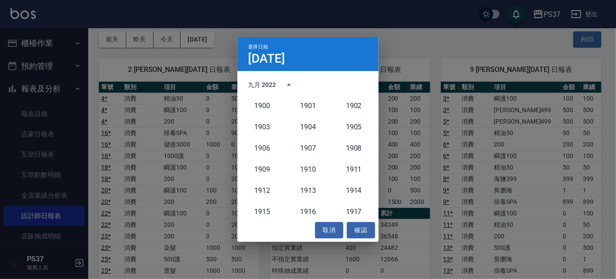
scroll to position [795, 0]
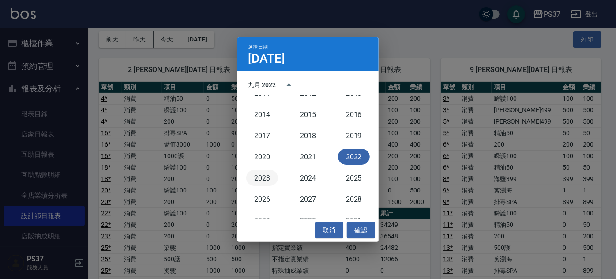
click at [268, 176] on button "2023" at bounding box center [262, 178] width 32 height 16
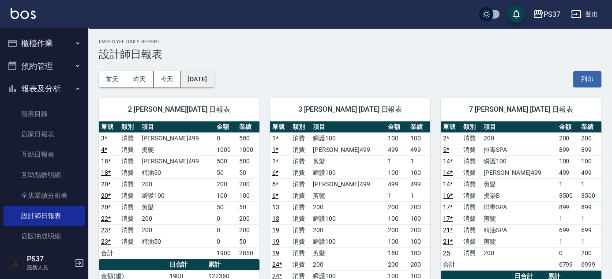
click at [214, 83] on button "[DATE]" at bounding box center [197, 79] width 34 height 16
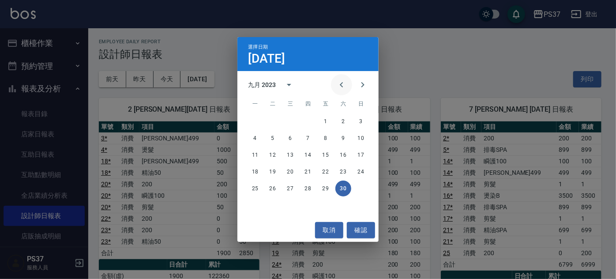
click at [338, 86] on icon "Previous month" at bounding box center [341, 84] width 11 height 11
click at [362, 83] on icon "Next month" at bounding box center [362, 84] width 3 height 5
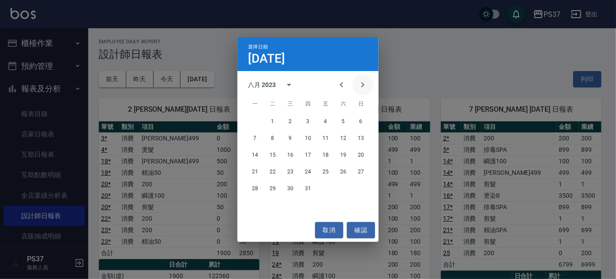
click at [362, 83] on icon "Next month" at bounding box center [362, 84] width 3 height 5
click at [367, 228] on button "確認" at bounding box center [361, 230] width 28 height 16
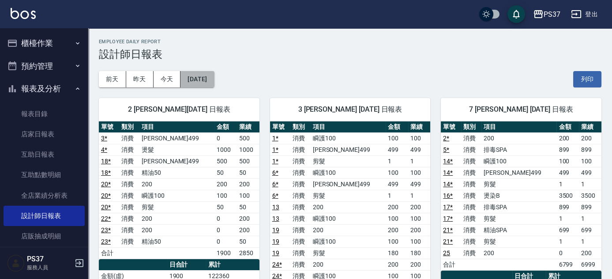
click at [213, 80] on button "[DATE]" at bounding box center [197, 79] width 34 height 16
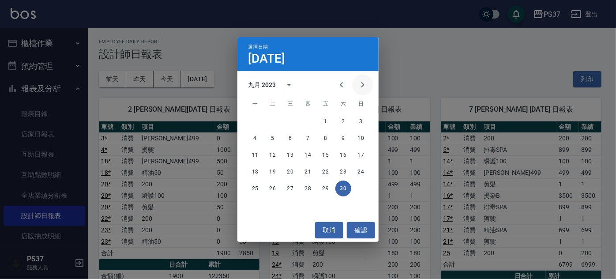
click at [368, 86] on button "Next month" at bounding box center [362, 84] width 21 height 21
click at [278, 203] on button "31" at bounding box center [273, 205] width 16 height 16
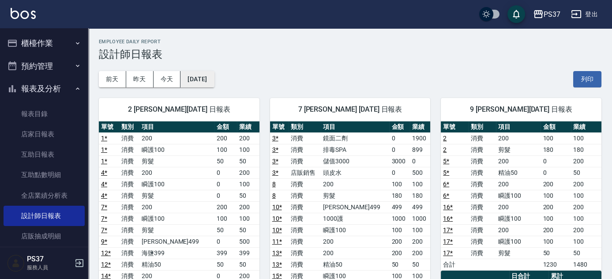
click at [214, 85] on button "[DATE]" at bounding box center [197, 79] width 34 height 16
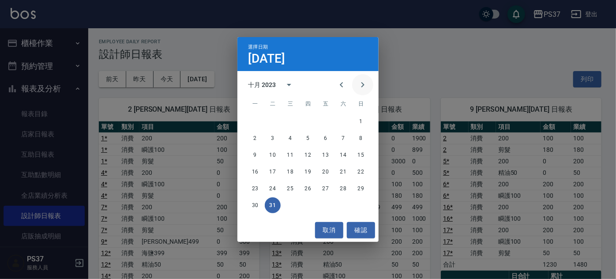
click at [363, 87] on icon "Next month" at bounding box center [362, 84] width 11 height 11
click at [307, 188] on button "30" at bounding box center [308, 188] width 16 height 16
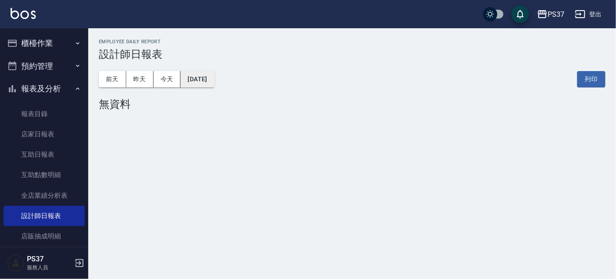
click at [214, 84] on button "[DATE]" at bounding box center [197, 79] width 34 height 16
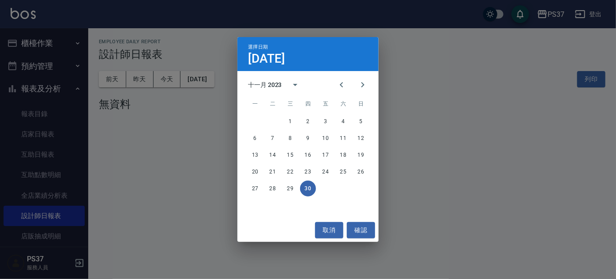
click at [299, 189] on div "27 28 29 30" at bounding box center [307, 188] width 141 height 16
click at [292, 187] on button "29" at bounding box center [290, 188] width 16 height 16
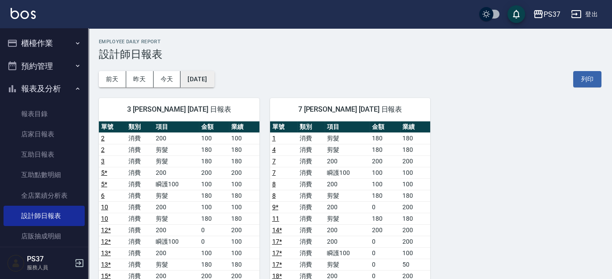
click at [206, 79] on button "[DATE]" at bounding box center [197, 79] width 34 height 16
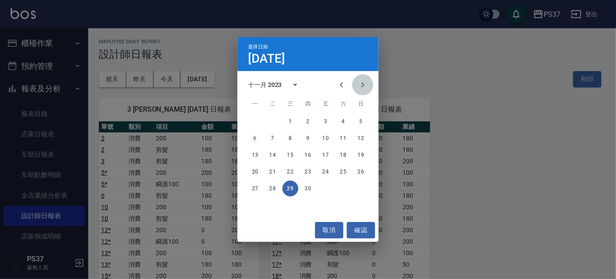
click at [358, 83] on icon "Next month" at bounding box center [362, 84] width 11 height 11
click at [361, 189] on button "31" at bounding box center [361, 188] width 16 height 16
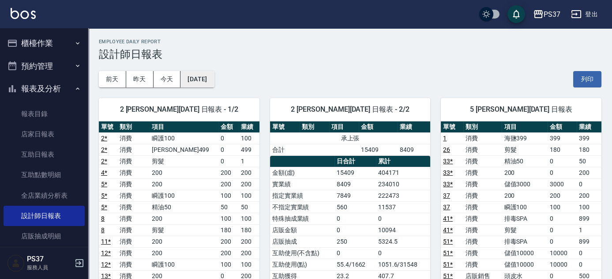
click at [212, 77] on button "[DATE]" at bounding box center [197, 79] width 34 height 16
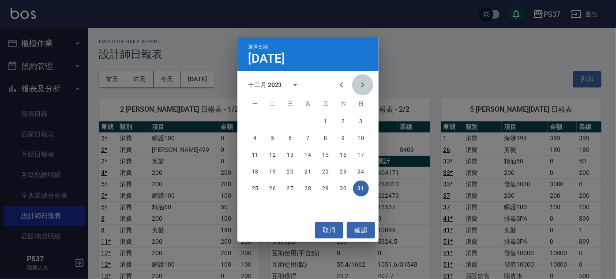
click at [366, 81] on icon "Next month" at bounding box center [362, 84] width 11 height 11
click at [306, 182] on button "29" at bounding box center [308, 188] width 16 height 16
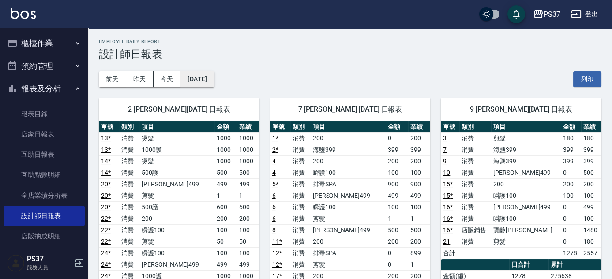
click at [210, 82] on button "[DATE]" at bounding box center [197, 79] width 34 height 16
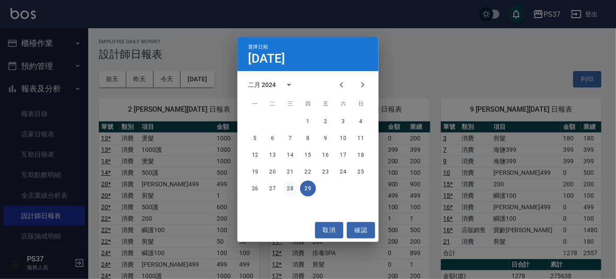
click at [289, 184] on button "28" at bounding box center [290, 188] width 16 height 16
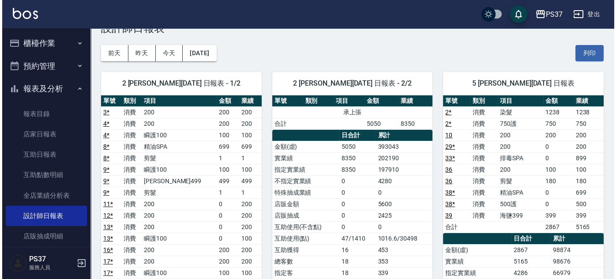
scroll to position [40, 0]
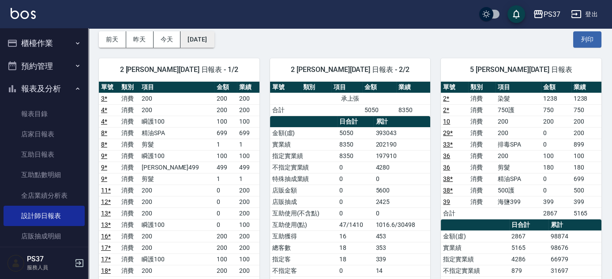
click at [214, 41] on button "[DATE]" at bounding box center [197, 39] width 34 height 16
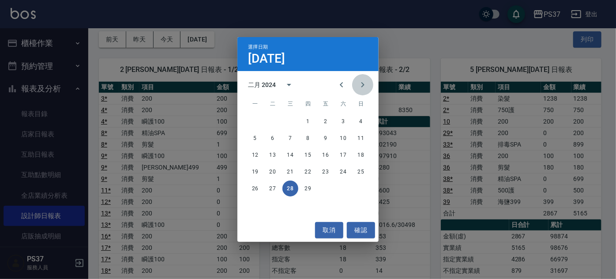
click at [368, 86] on button "Next month" at bounding box center [362, 84] width 21 height 21
click at [357, 187] on button "31" at bounding box center [361, 188] width 16 height 16
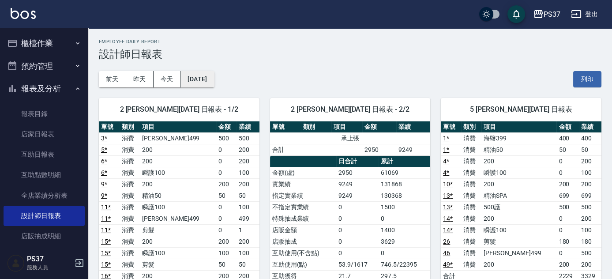
click at [209, 80] on button "[DATE]" at bounding box center [197, 79] width 34 height 16
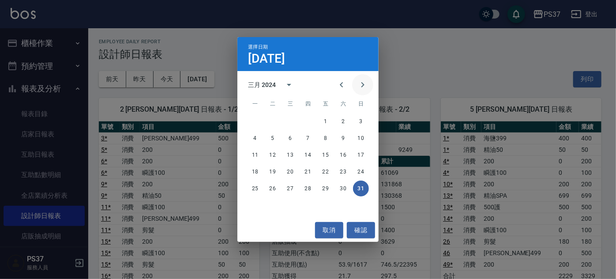
click at [366, 85] on icon "Next month" at bounding box center [362, 84] width 11 height 11
click at [277, 188] on button "30" at bounding box center [273, 188] width 16 height 16
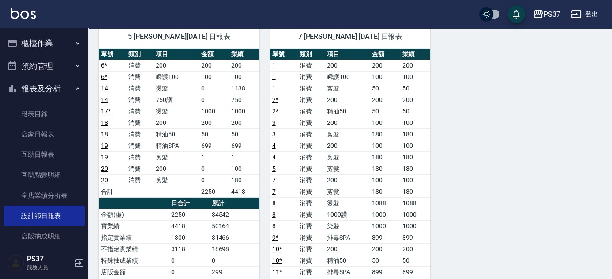
scroll to position [80, 0]
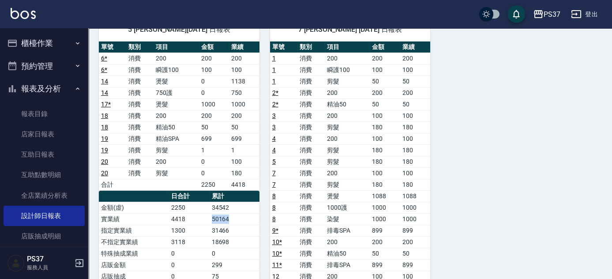
drag, startPoint x: 230, startPoint y: 216, endPoint x: 211, endPoint y: 216, distance: 19.4
click at [211, 216] on td "50164" at bounding box center [234, 218] width 50 height 11
click at [246, 202] on td "34542" at bounding box center [234, 207] width 50 height 11
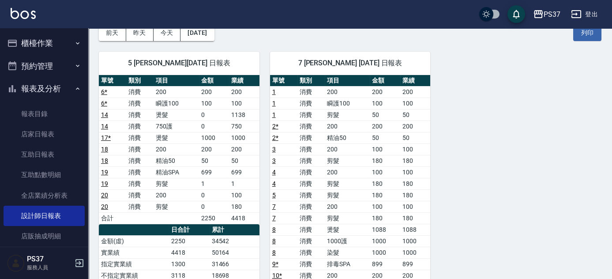
scroll to position [0, 0]
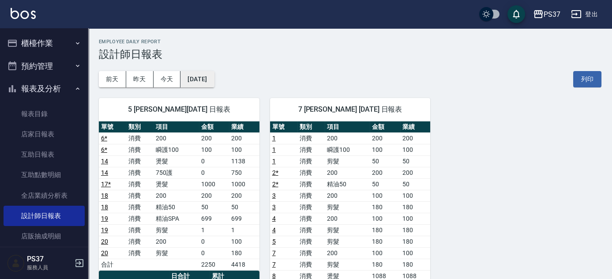
click at [207, 82] on button "[DATE]" at bounding box center [197, 79] width 34 height 16
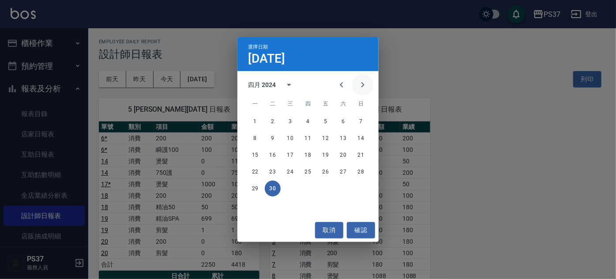
click at [363, 89] on icon "Next month" at bounding box center [362, 84] width 11 height 11
click at [328, 189] on button "31" at bounding box center [325, 188] width 16 height 16
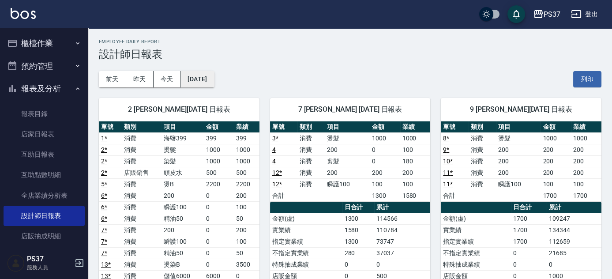
click at [195, 86] on button "[DATE]" at bounding box center [197, 79] width 34 height 16
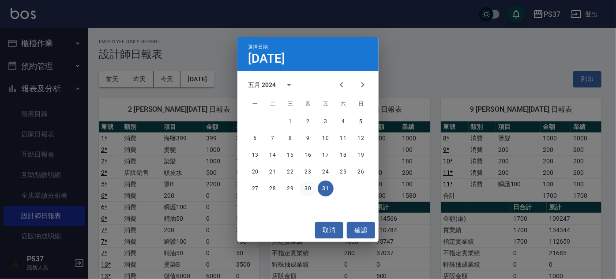
click at [307, 186] on button "30" at bounding box center [308, 188] width 16 height 16
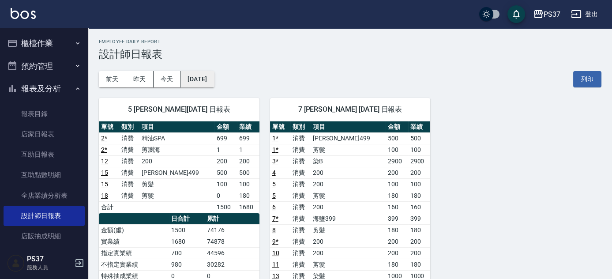
click at [214, 81] on button "[DATE]" at bounding box center [197, 79] width 34 height 16
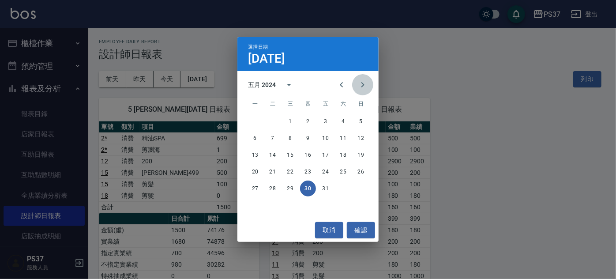
click at [356, 86] on button "Next month" at bounding box center [362, 84] width 21 height 21
drag, startPoint x: 355, startPoint y: 185, endPoint x: 355, endPoint y: 190, distance: 4.9
click at [355, 190] on button "30" at bounding box center [361, 188] width 16 height 16
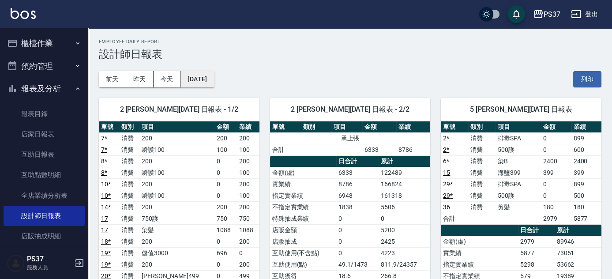
click at [210, 77] on button "[DATE]" at bounding box center [197, 79] width 34 height 16
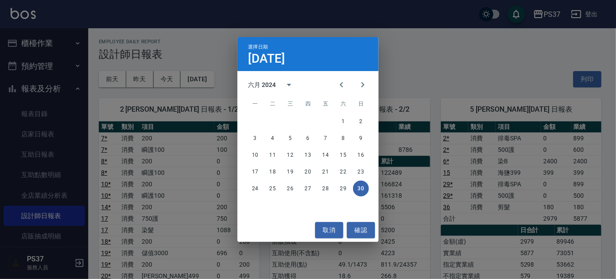
click at [403, 72] on div "選擇日期 [DATE] 六月 2024 一 二 三 四 五 六 日 1 2 3 4 5 6 7 8 9 10 11 12 13 14 15 16 17 18 …" at bounding box center [308, 139] width 616 height 279
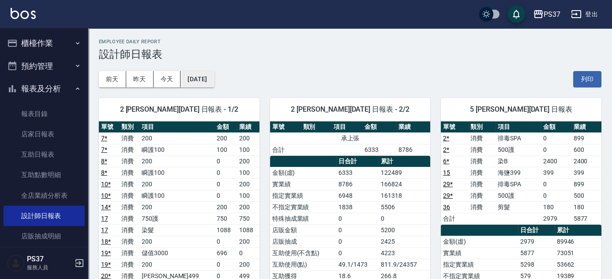
click at [214, 77] on button "[DATE]" at bounding box center [197, 79] width 34 height 16
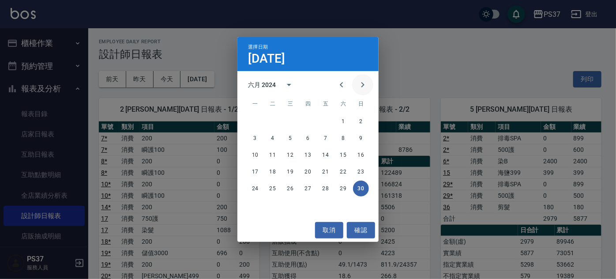
click at [357, 89] on button "Next month" at bounding box center [362, 84] width 21 height 21
click at [296, 188] on button "31" at bounding box center [290, 188] width 16 height 16
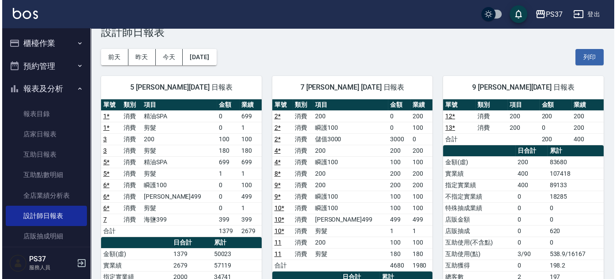
scroll to position [40, 0]
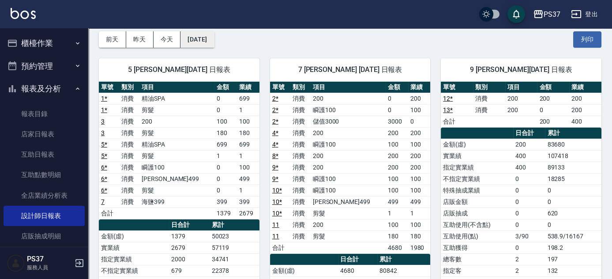
click at [214, 36] on button "[DATE]" at bounding box center [197, 39] width 34 height 16
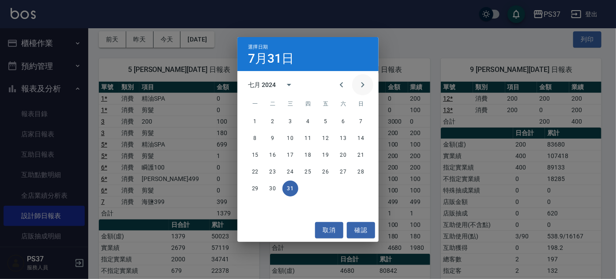
click at [358, 84] on icon "Next month" at bounding box center [362, 84] width 11 height 11
click at [341, 191] on button "31" at bounding box center [343, 188] width 16 height 16
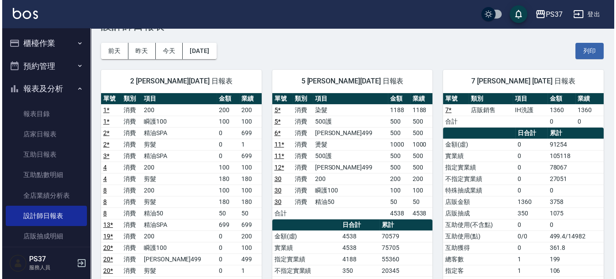
scroll to position [40, 0]
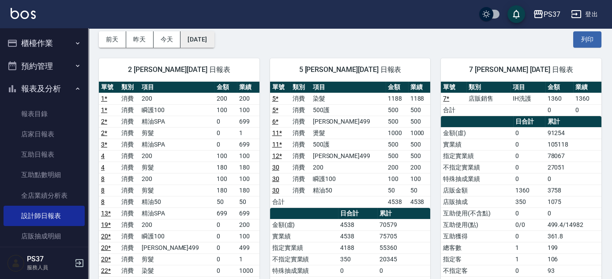
click at [214, 41] on button "[DATE]" at bounding box center [197, 39] width 34 height 16
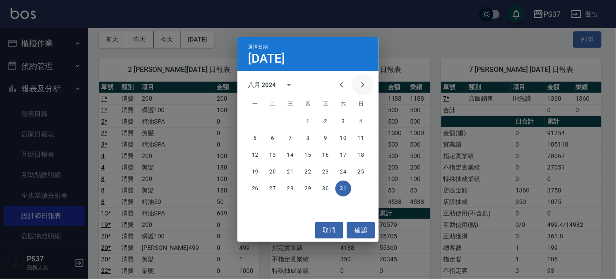
click at [362, 90] on button "Next month" at bounding box center [362, 84] width 21 height 21
click at [257, 201] on button "30" at bounding box center [255, 205] width 16 height 16
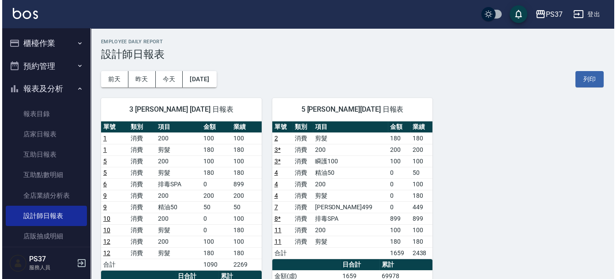
scroll to position [40, 0]
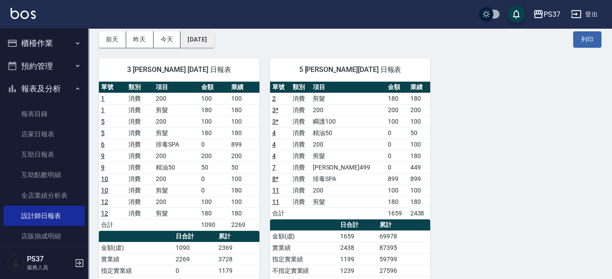
click at [190, 42] on button "[DATE]" at bounding box center [197, 39] width 34 height 16
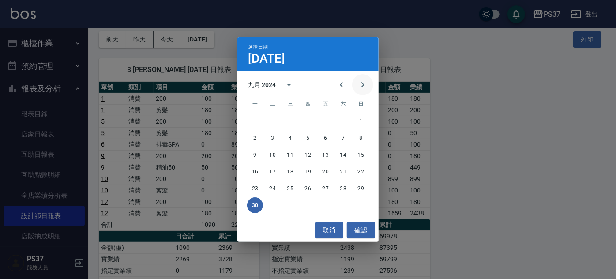
click at [357, 86] on icon "Next month" at bounding box center [362, 84] width 11 height 11
click at [308, 180] on div "28 29 30 31" at bounding box center [307, 188] width 141 height 16
click at [306, 188] on button "31" at bounding box center [308, 188] width 16 height 16
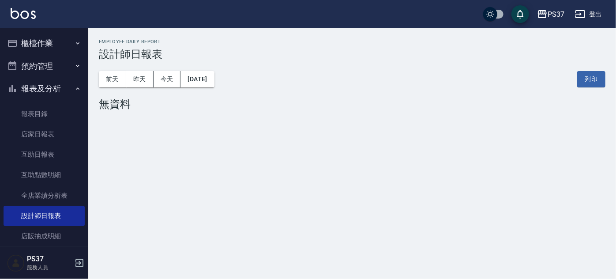
click at [202, 87] on div "[DATE] [DATE] [DATE] [DATE] 列印" at bounding box center [352, 78] width 506 height 37
click at [209, 82] on button "[DATE]" at bounding box center [197, 79] width 34 height 16
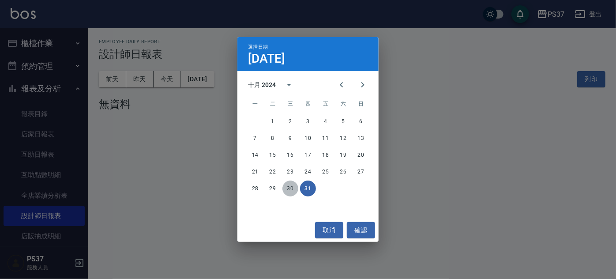
click at [292, 190] on button "30" at bounding box center [290, 188] width 16 height 16
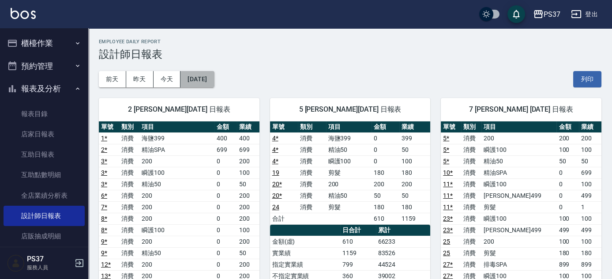
click at [214, 78] on button "[DATE]" at bounding box center [197, 79] width 34 height 16
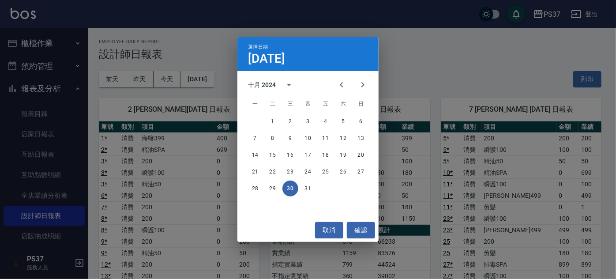
click at [97, 104] on div "選擇日期 [DATE] 十月 2024 一 二 三 四 五 六 日 1 2 3 4 5 6 7 8 9 10 11 12 13 14 15 16 17 18 …" at bounding box center [308, 139] width 616 height 279
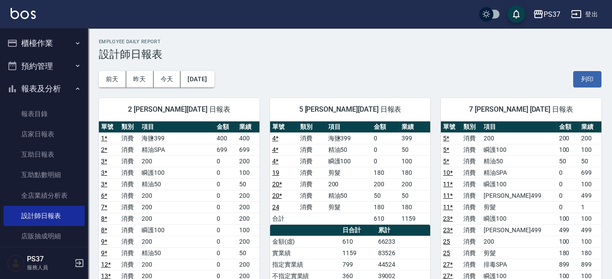
click at [74, 90] on icon "button" at bounding box center [77, 88] width 7 height 7
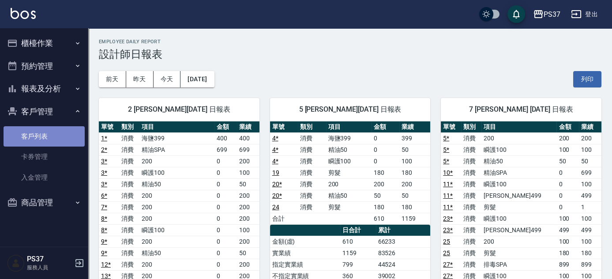
click at [61, 129] on link "客戶列表" at bounding box center [44, 136] width 81 height 20
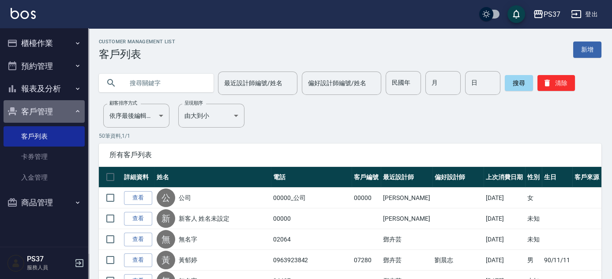
click at [71, 115] on button "客戶管理" at bounding box center [44, 111] width 81 height 23
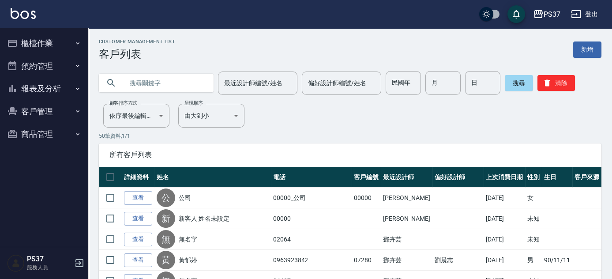
click at [74, 97] on button "報表及分析" at bounding box center [44, 88] width 81 height 23
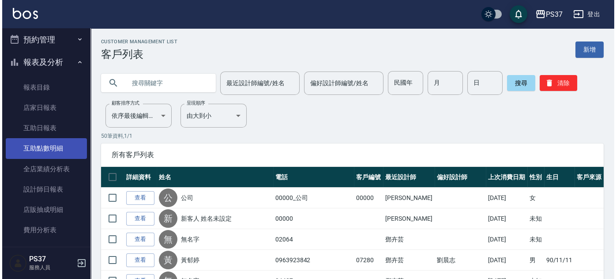
scroll to position [40, 0]
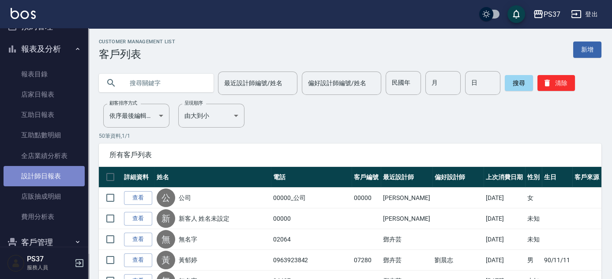
click at [64, 171] on link "設計師日報表" at bounding box center [44, 176] width 81 height 20
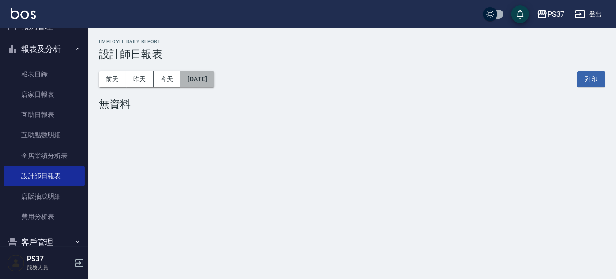
click at [195, 86] on button "[DATE]" at bounding box center [197, 79] width 34 height 16
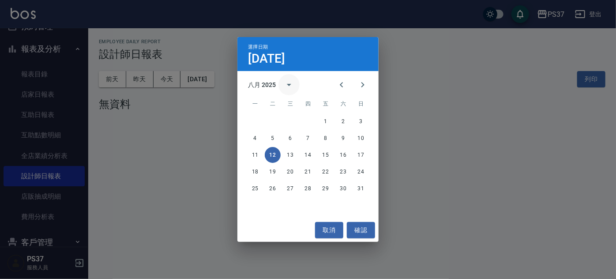
click at [291, 89] on icon "calendar view is open, switch to year view" at bounding box center [289, 84] width 11 height 11
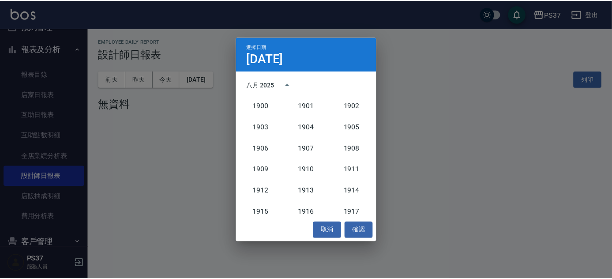
scroll to position [817, 0]
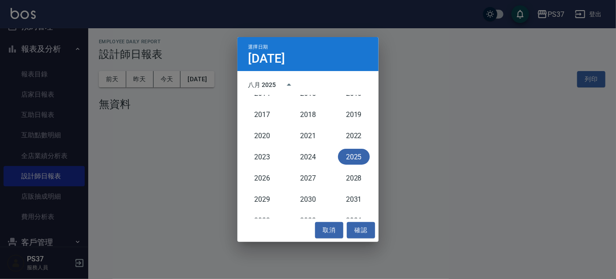
click at [351, 153] on button "2025" at bounding box center [354, 157] width 32 height 16
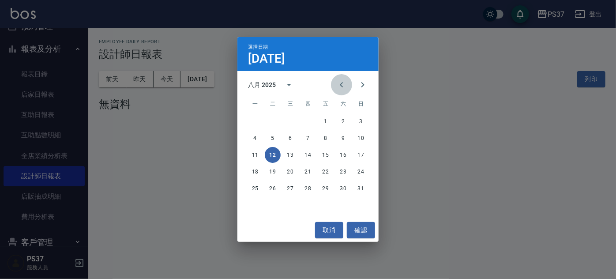
click at [333, 86] on button "Previous month" at bounding box center [341, 84] width 21 height 21
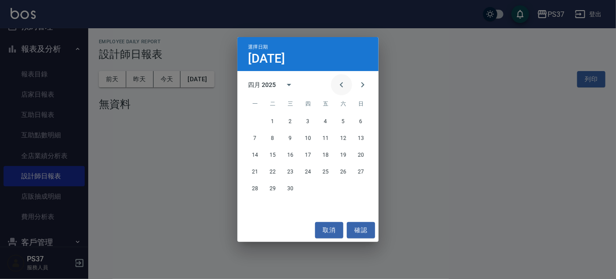
click at [333, 86] on button "Previous month" at bounding box center [341, 84] width 21 height 21
click at [338, 83] on icon "Previous month" at bounding box center [341, 84] width 11 height 11
click at [274, 204] on button "31" at bounding box center [273, 205] width 16 height 16
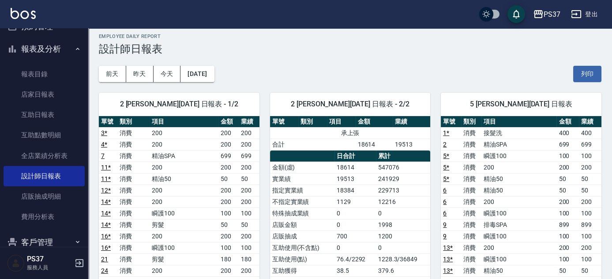
scroll to position [160, 0]
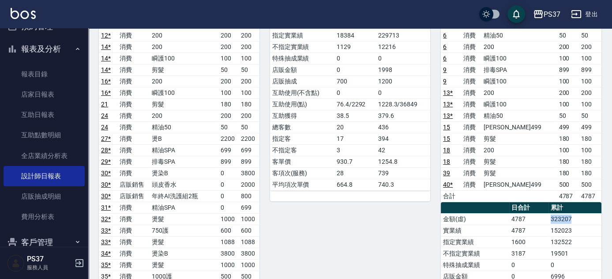
drag, startPoint x: 576, startPoint y: 216, endPoint x: 549, endPoint y: 218, distance: 27.0
click at [549, 218] on td "323207" at bounding box center [574, 218] width 53 height 11
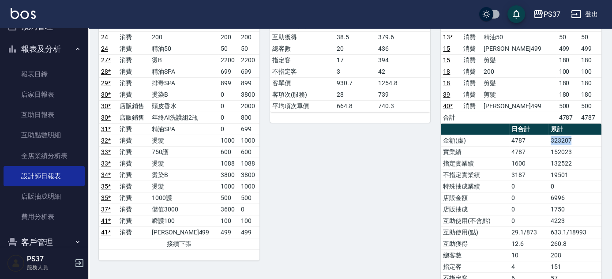
scroll to position [240, 0]
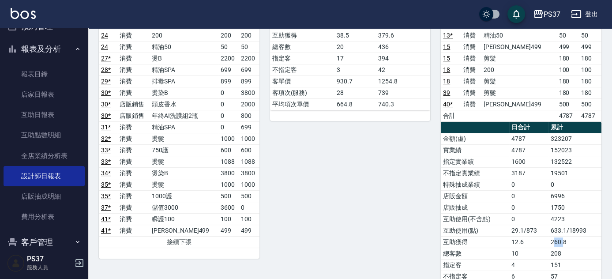
drag, startPoint x: 563, startPoint y: 236, endPoint x: 553, endPoint y: 239, distance: 11.0
click at [553, 239] on td "260.8" at bounding box center [574, 241] width 53 height 11
click at [404, 211] on div "2 [PERSON_NAME][DATE] 日報表 - 2/2 單號 類別 項目 金額 業績 承上張 合計 18614 19513 日合計 累計 金額(虛) …" at bounding box center [344, 87] width 171 height 480
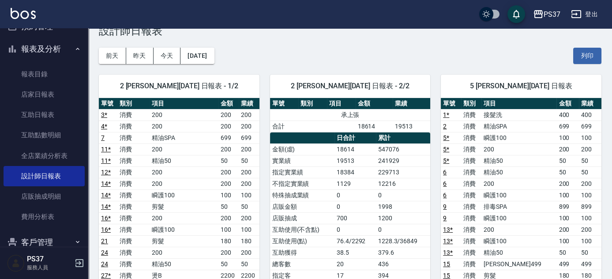
scroll to position [0, 0]
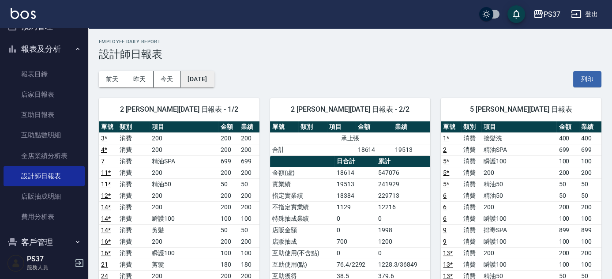
click at [214, 81] on button "[DATE]" at bounding box center [197, 79] width 34 height 16
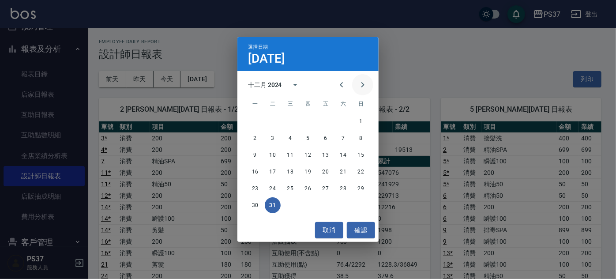
click at [362, 85] on icon "Next month" at bounding box center [362, 84] width 11 height 11
click at [272, 187] on button "28" at bounding box center [273, 188] width 16 height 16
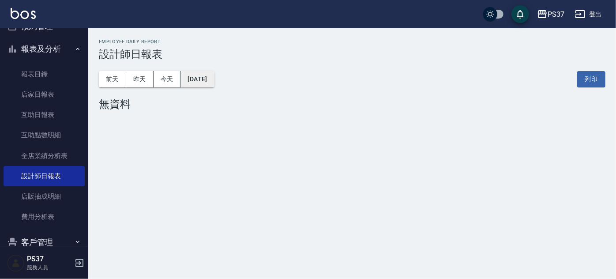
click at [214, 82] on button "[DATE]" at bounding box center [197, 79] width 34 height 16
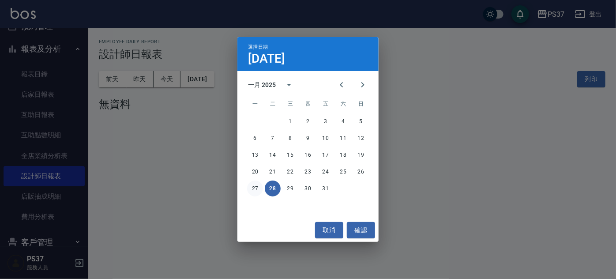
click at [254, 184] on button "27" at bounding box center [255, 188] width 16 height 16
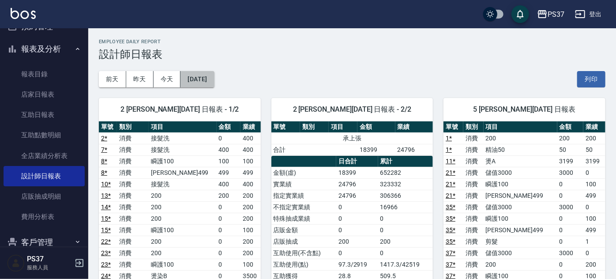
click at [209, 83] on button "[DATE]" at bounding box center [197, 79] width 34 height 16
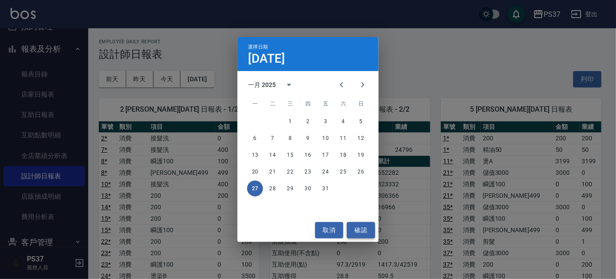
click at [367, 233] on button "確認" at bounding box center [361, 230] width 28 height 16
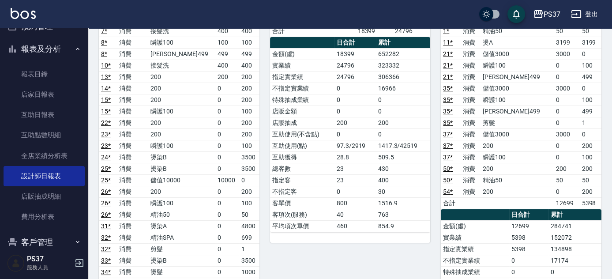
scroll to position [120, 0]
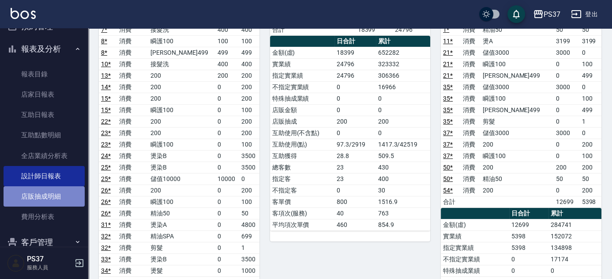
click at [63, 197] on link "店販抽成明細" at bounding box center [44, 196] width 81 height 20
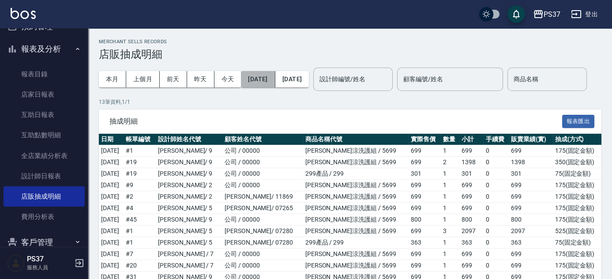
click at [275, 78] on button "[DATE]" at bounding box center [258, 79] width 34 height 16
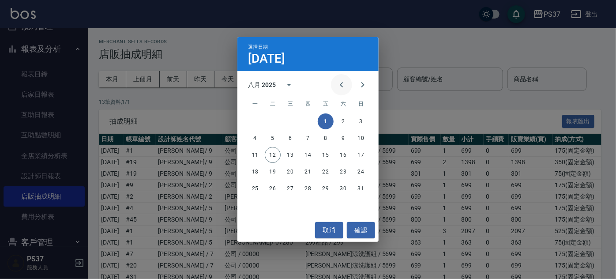
click at [347, 85] on button "Previous month" at bounding box center [341, 84] width 21 height 21
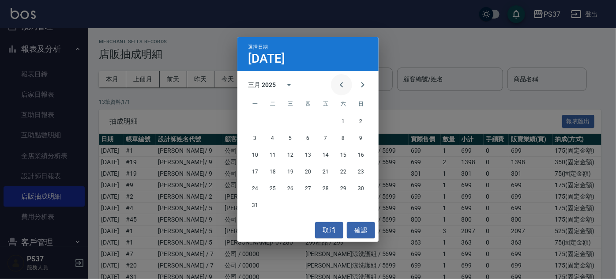
click at [347, 85] on button "Previous month" at bounding box center [341, 84] width 21 height 21
click at [358, 121] on button "1" at bounding box center [361, 121] width 16 height 16
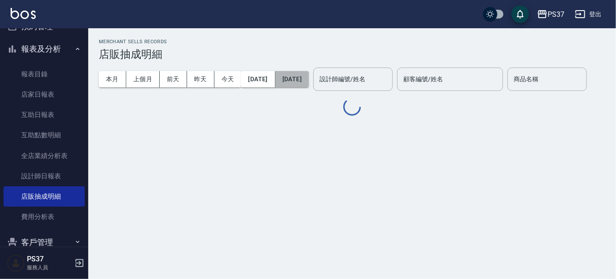
click at [309, 76] on button "[DATE]" at bounding box center [292, 79] width 34 height 16
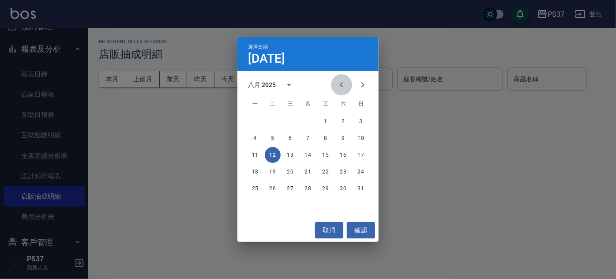
click at [340, 87] on icon "Previous month" at bounding box center [341, 84] width 11 height 11
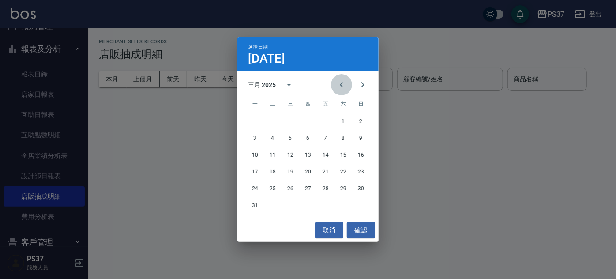
click at [340, 87] on icon "Previous month" at bounding box center [341, 84] width 11 height 11
click at [361, 87] on icon "Next month" at bounding box center [362, 84] width 11 height 11
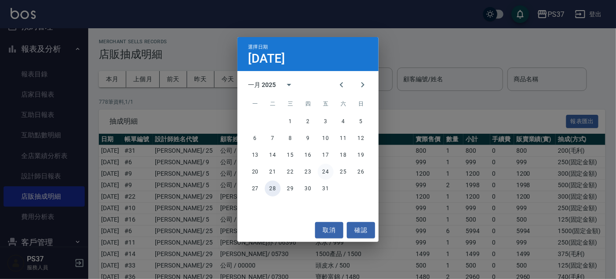
drag, startPoint x: 270, startPoint y: 187, endPoint x: 319, endPoint y: 169, distance: 52.0
click at [271, 187] on button "28" at bounding box center [273, 188] width 16 height 16
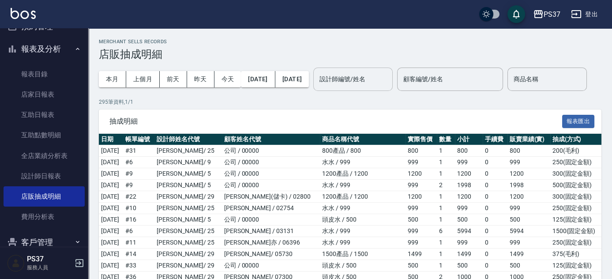
click at [388, 82] on input "設計師編號/姓名" at bounding box center [352, 78] width 71 height 15
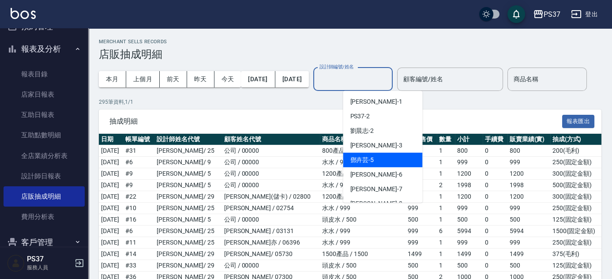
click at [396, 157] on div "[PERSON_NAME]-5" at bounding box center [382, 160] width 79 height 15
type input "[PERSON_NAME]-5"
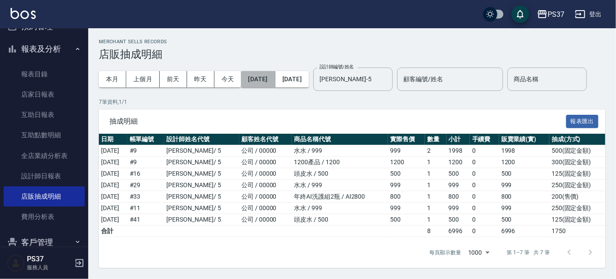
click at [261, 76] on button "[DATE]" at bounding box center [258, 79] width 34 height 16
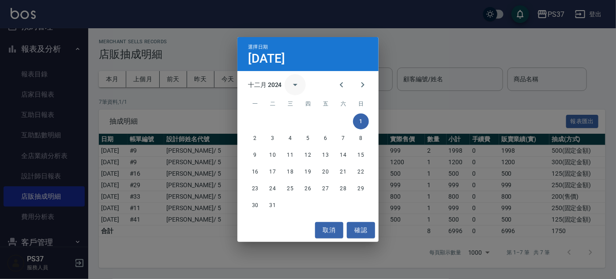
click at [291, 86] on icon "calendar view is open, switch to year view" at bounding box center [295, 84] width 11 height 11
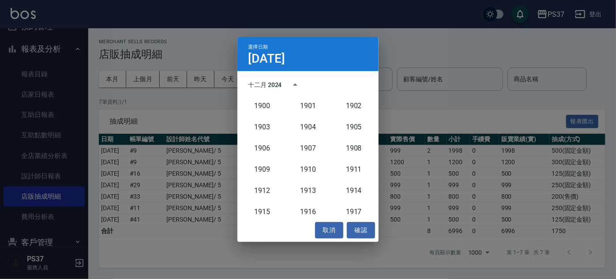
scroll to position [817, 0]
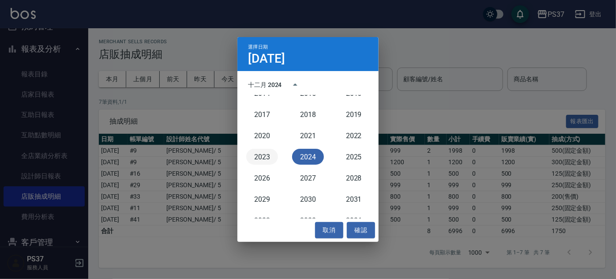
click at [258, 158] on button "2023" at bounding box center [262, 157] width 32 height 16
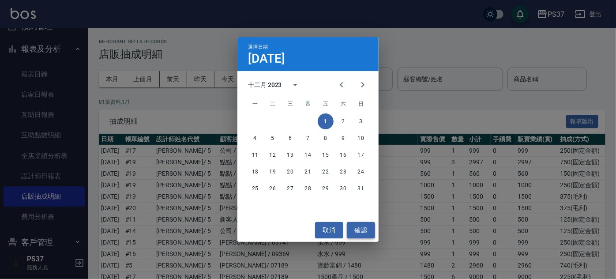
click at [354, 230] on button "確認" at bounding box center [361, 230] width 28 height 16
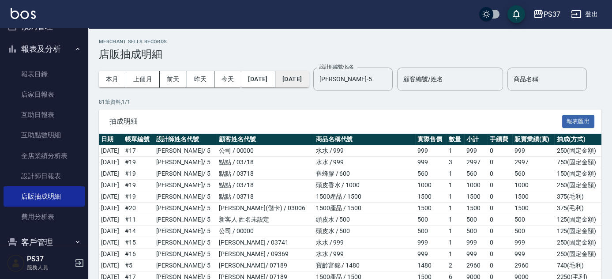
click at [309, 77] on button "[DATE]" at bounding box center [292, 79] width 34 height 16
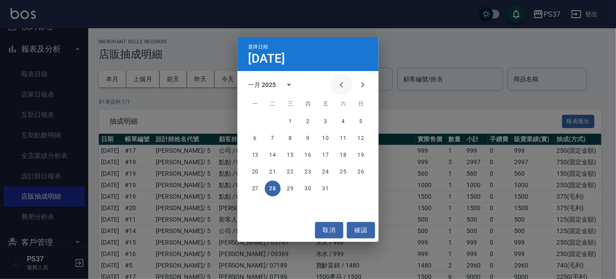
click at [341, 86] on icon "Previous month" at bounding box center [341, 84] width 3 height 5
click at [284, 82] on button "calendar view is open, switch to year view" at bounding box center [294, 84] width 21 height 21
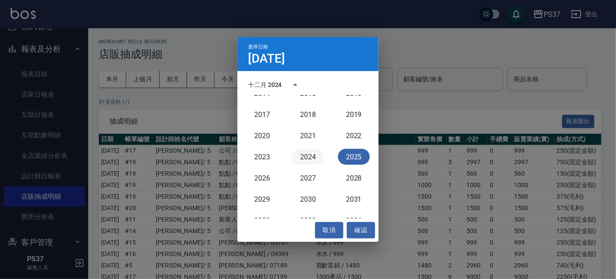
click at [313, 156] on button "2024" at bounding box center [308, 157] width 32 height 16
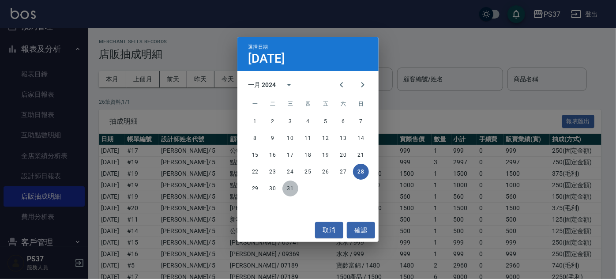
click at [290, 186] on button "31" at bounding box center [290, 188] width 16 height 16
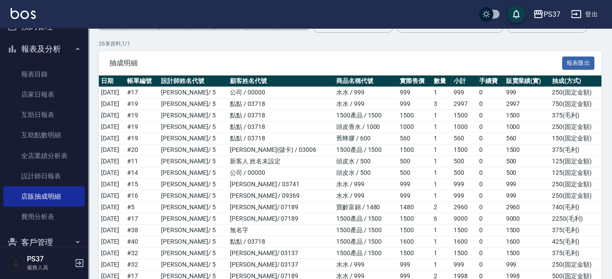
scroll to position [1, 0]
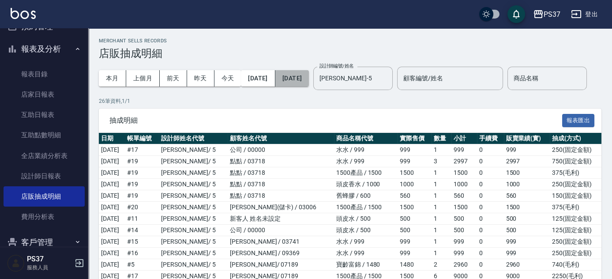
click at [297, 79] on button "[DATE]" at bounding box center [292, 78] width 34 height 16
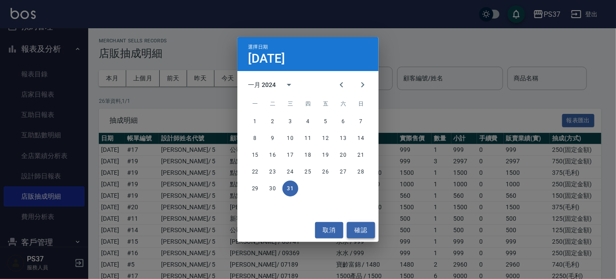
click at [361, 228] on button "確認" at bounding box center [361, 230] width 28 height 16
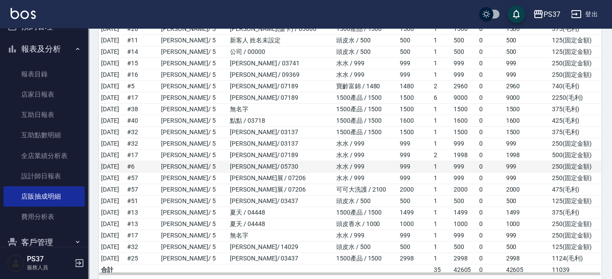
scroll to position [242, 0]
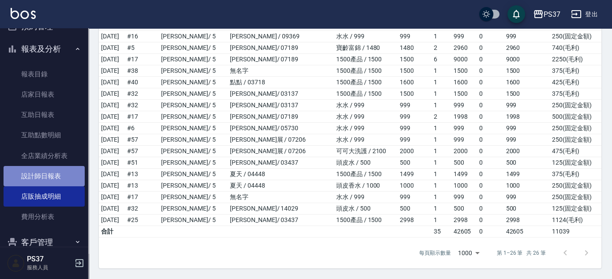
click at [54, 173] on link "設計師日報表" at bounding box center [44, 176] width 81 height 20
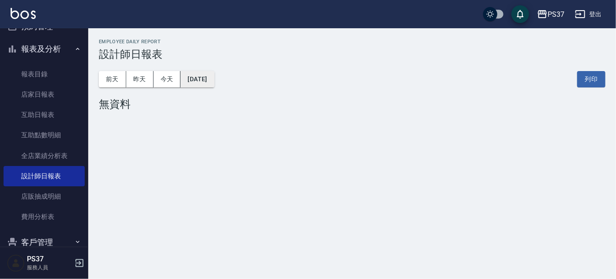
click at [209, 80] on button "[DATE]" at bounding box center [197, 79] width 34 height 16
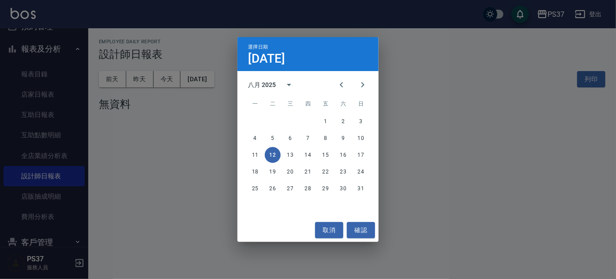
click at [273, 84] on div "八月 2025" at bounding box center [262, 84] width 28 height 9
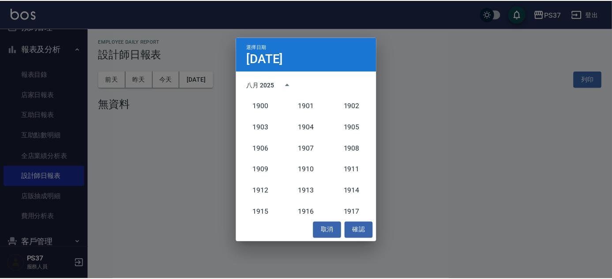
scroll to position [817, 0]
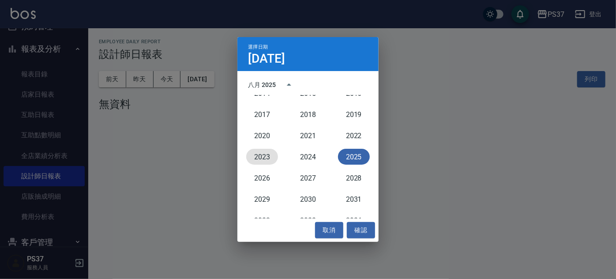
drag, startPoint x: 262, startPoint y: 156, endPoint x: 276, endPoint y: 150, distance: 15.1
click at [262, 155] on button "2023" at bounding box center [262, 157] width 32 height 16
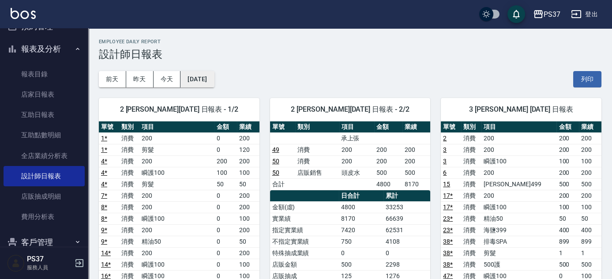
click at [214, 79] on button "[DATE]" at bounding box center [197, 79] width 34 height 16
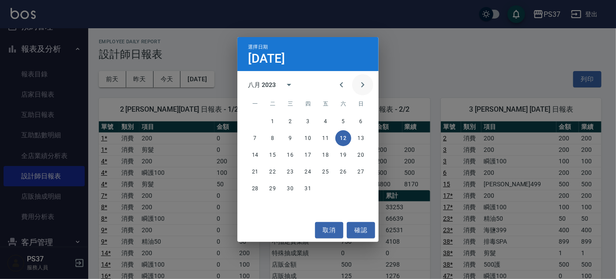
click at [357, 84] on icon "Next month" at bounding box center [362, 84] width 11 height 11
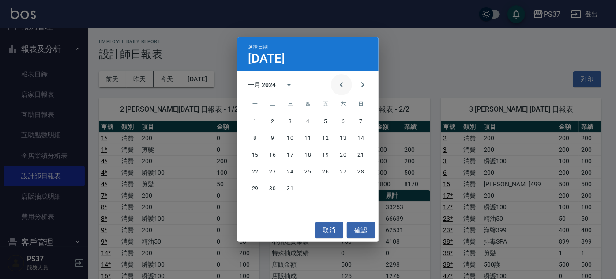
click at [336, 86] on icon "Previous month" at bounding box center [341, 84] width 11 height 11
click at [329, 122] on button "1" at bounding box center [325, 121] width 16 height 16
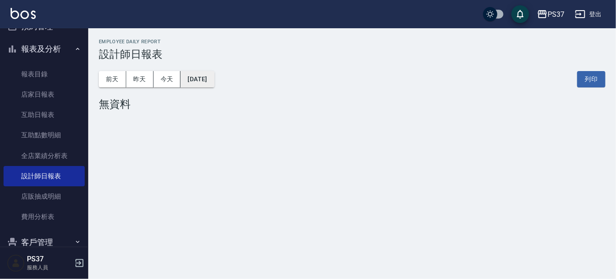
drag, startPoint x: 192, startPoint y: 67, endPoint x: 212, endPoint y: 76, distance: 22.3
click at [196, 69] on div "[DATE] [DATE] [DATE] [DATE] 列印" at bounding box center [352, 78] width 506 height 37
click at [212, 76] on button "[DATE]" at bounding box center [197, 79] width 34 height 16
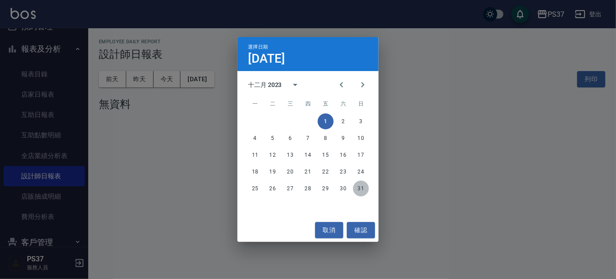
click at [363, 188] on button "31" at bounding box center [361, 188] width 16 height 16
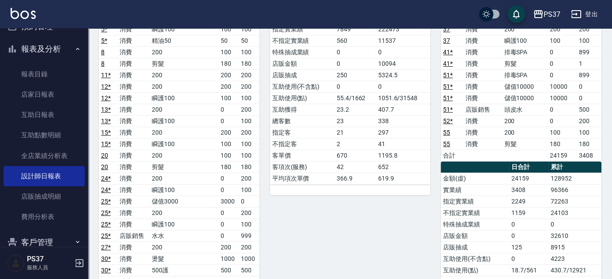
scroll to position [200, 0]
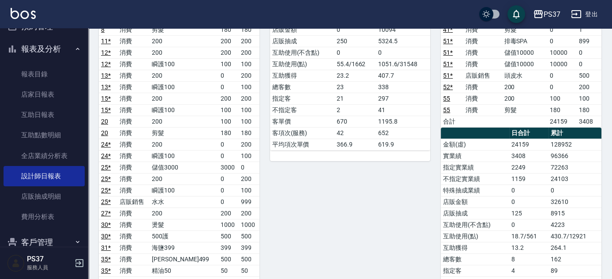
drag, startPoint x: 577, startPoint y: 144, endPoint x: 461, endPoint y: 126, distance: 117.8
click at [565, 142] on td "128952" at bounding box center [574, 143] width 53 height 11
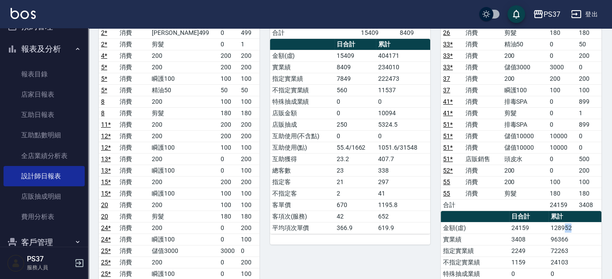
scroll to position [0, 0]
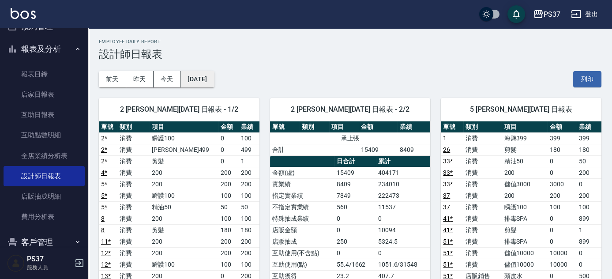
click at [194, 83] on button "[DATE]" at bounding box center [197, 79] width 34 height 16
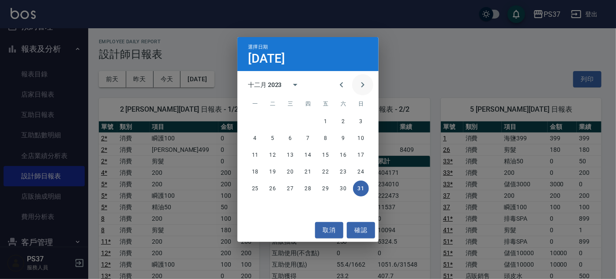
click at [364, 89] on icon "Next month" at bounding box center [362, 84] width 11 height 11
click at [293, 187] on button "31" at bounding box center [290, 188] width 16 height 16
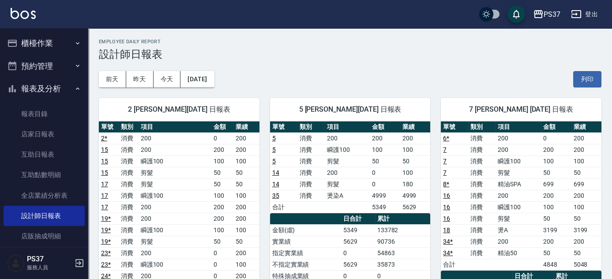
click at [69, 91] on button "報表及分析" at bounding box center [44, 88] width 81 height 23
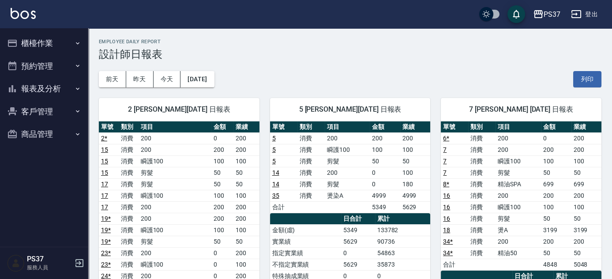
click at [71, 110] on button "客戶管理" at bounding box center [44, 111] width 81 height 23
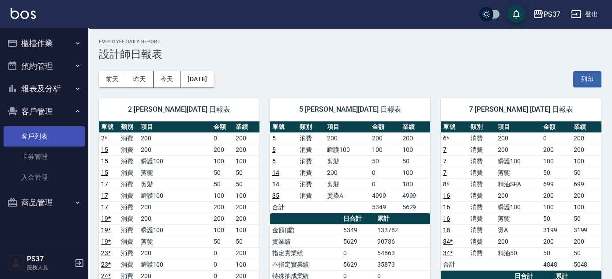
click at [71, 132] on link "客戶列表" at bounding box center [44, 136] width 81 height 20
